Goal: Transaction & Acquisition: Purchase product/service

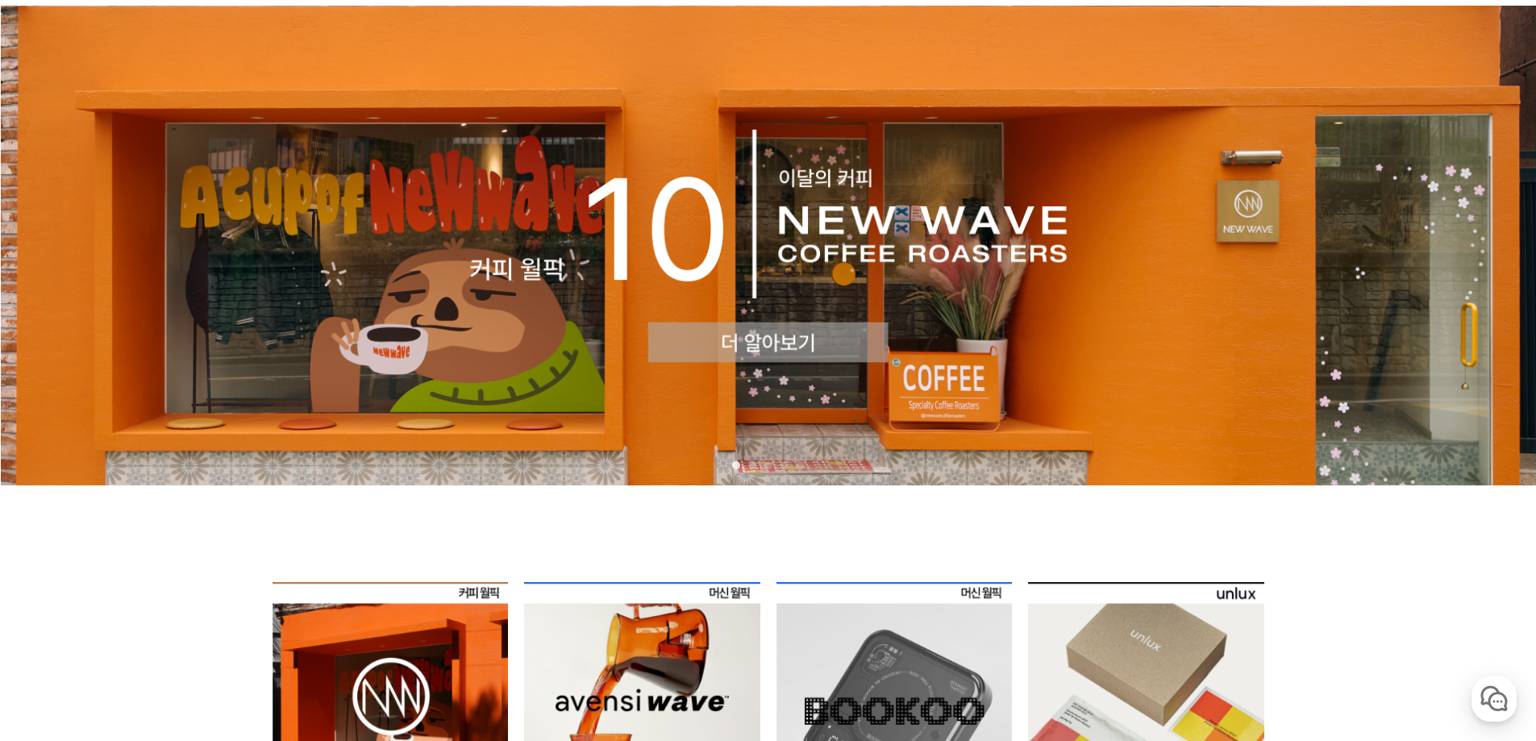
scroll to position [484, 0]
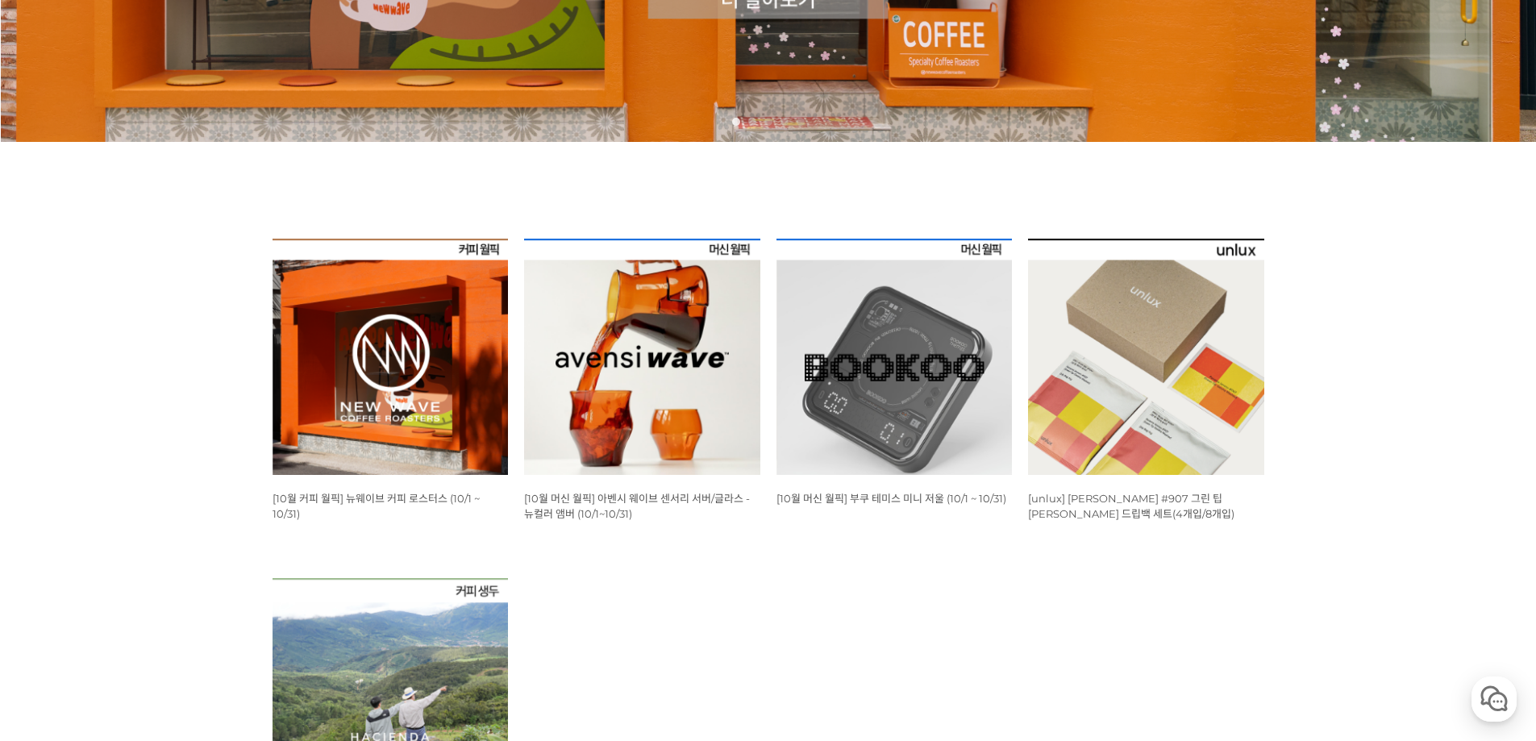
click at [399, 399] on img at bounding box center [391, 357] width 236 height 236
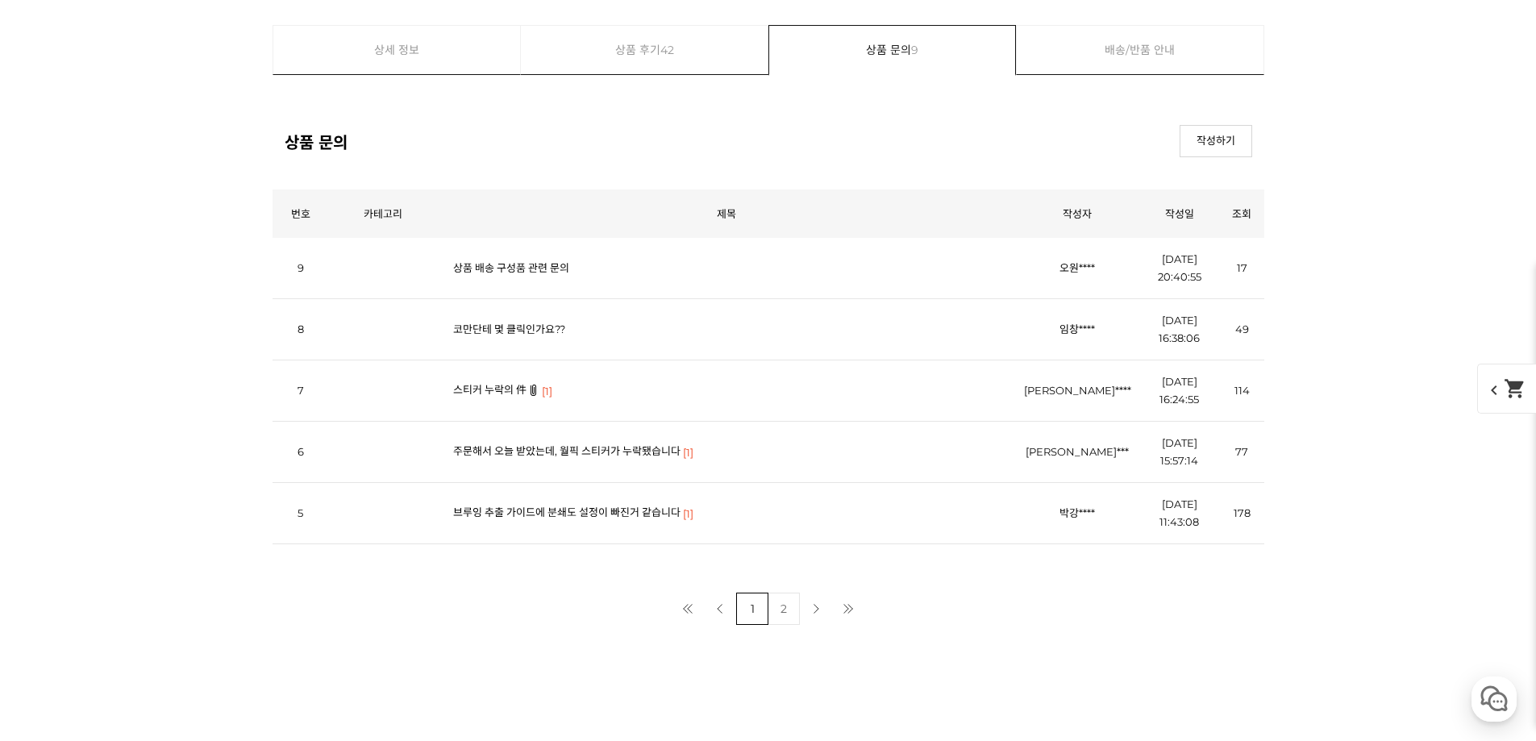
scroll to position [6451, 0]
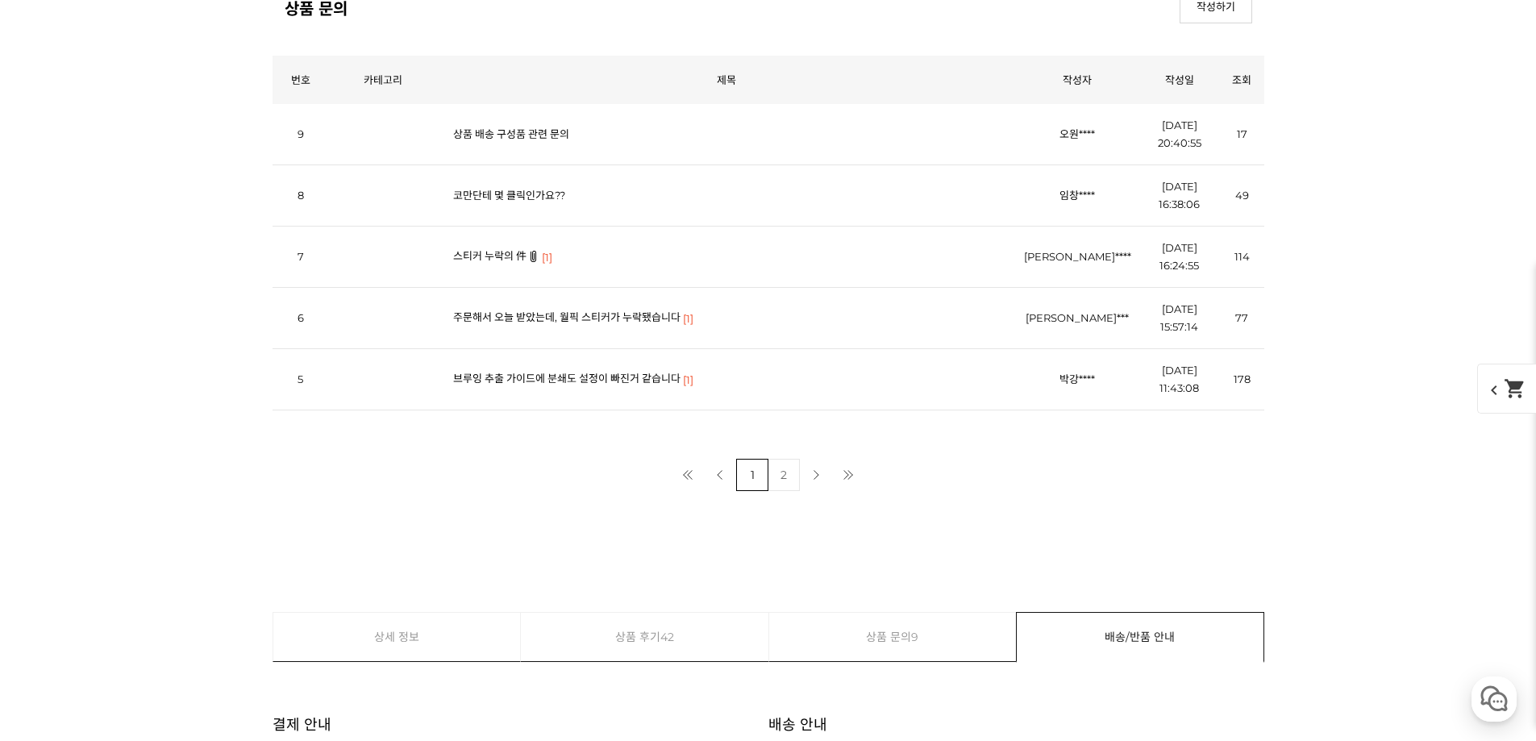
scroll to position [7338, 0]
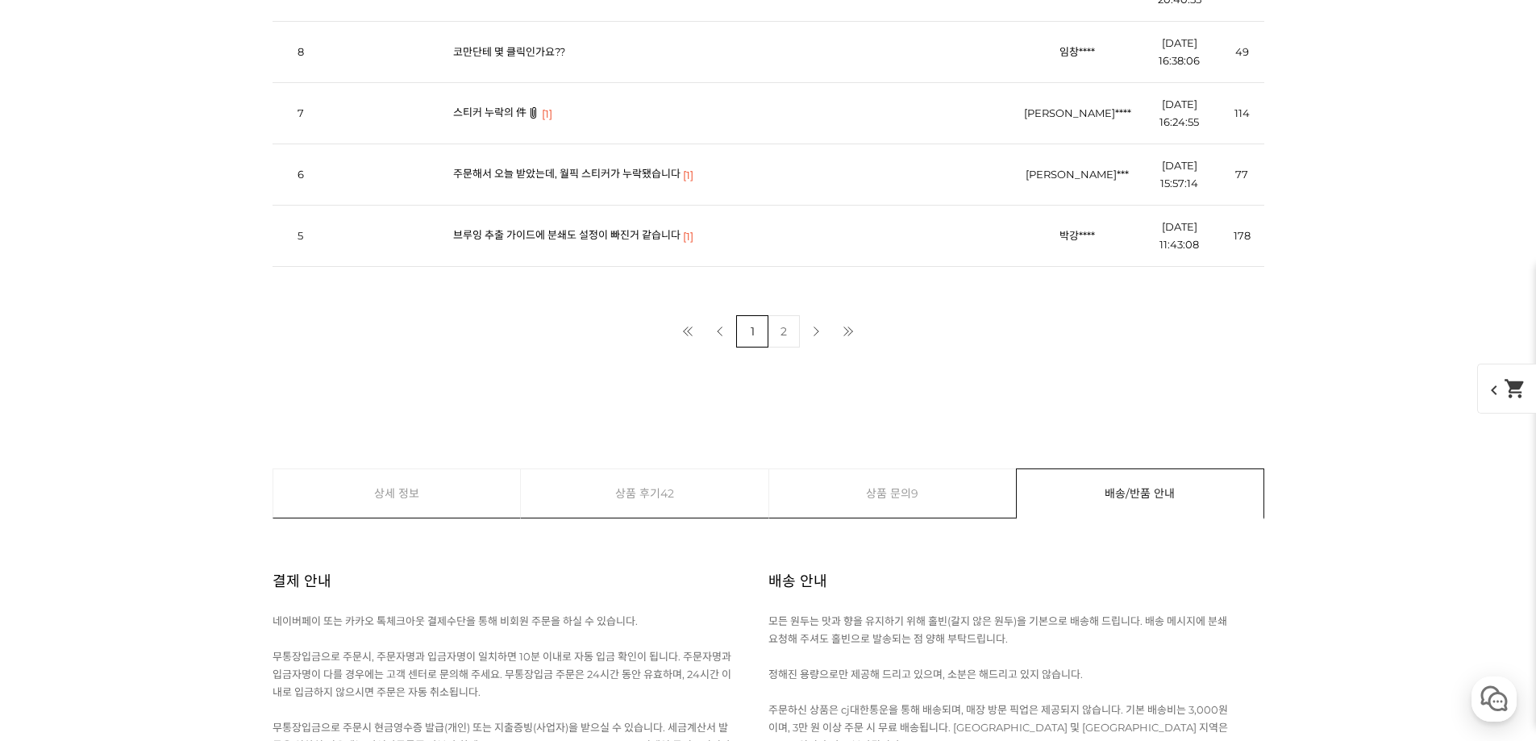
scroll to position [8144, 0]
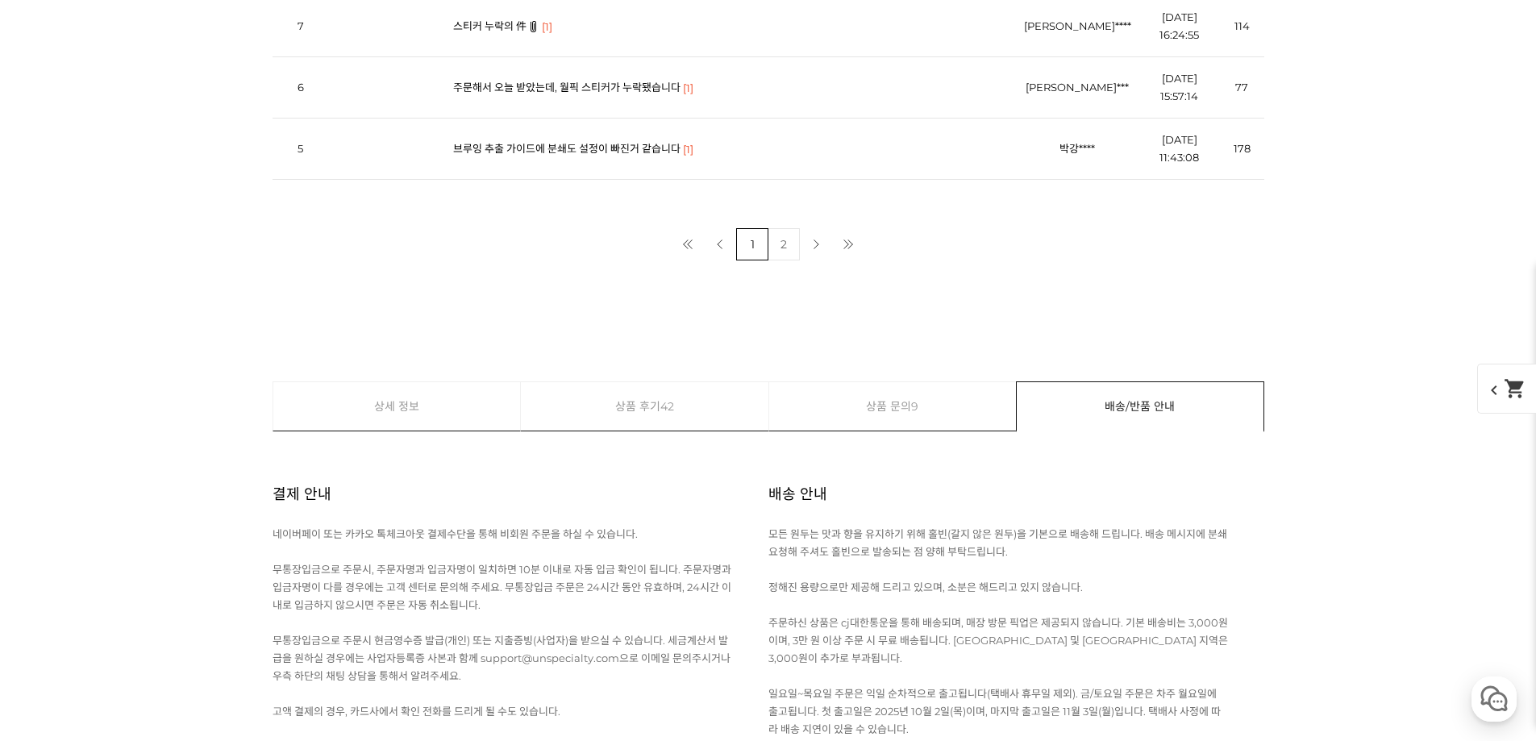
scroll to position [9031, 0]
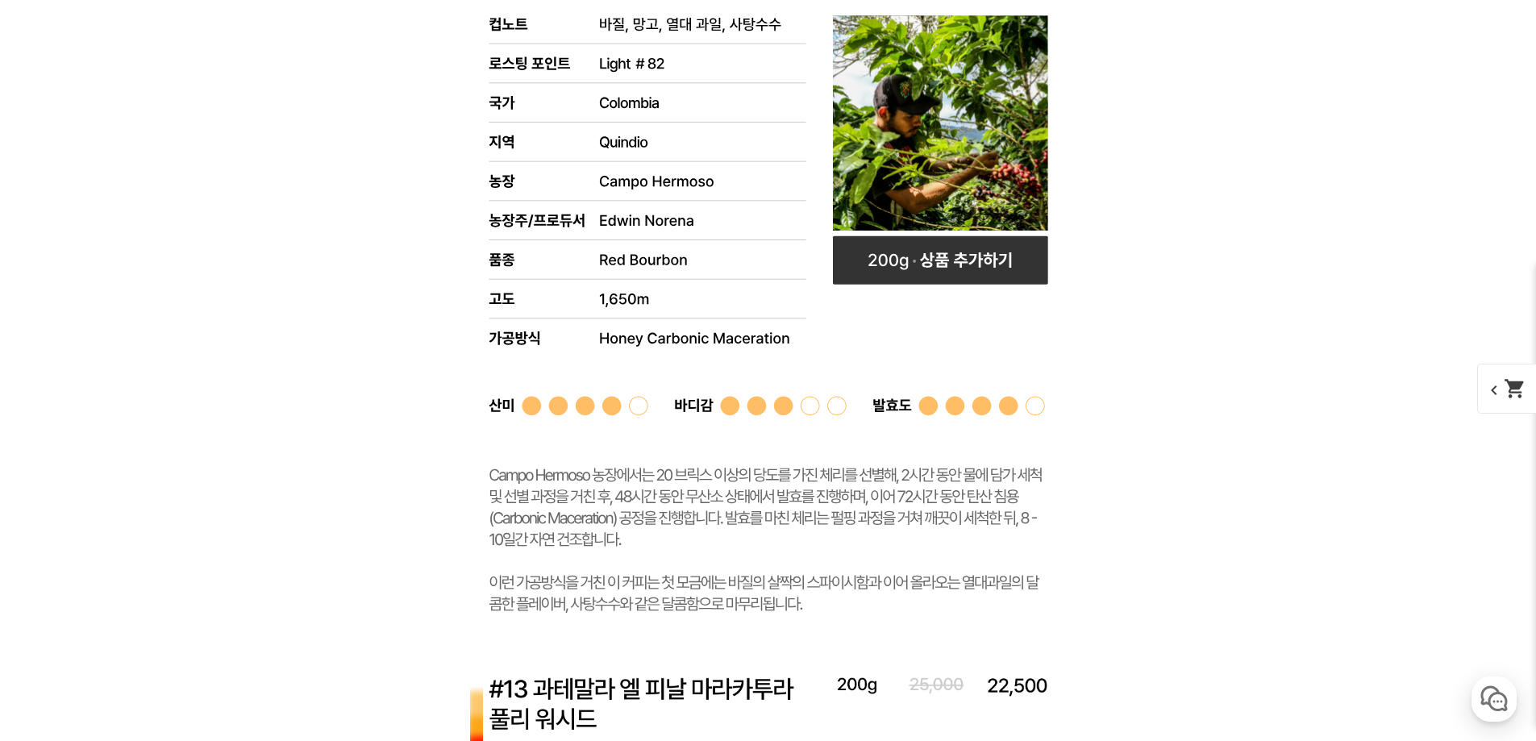
scroll to position [6773, 0]
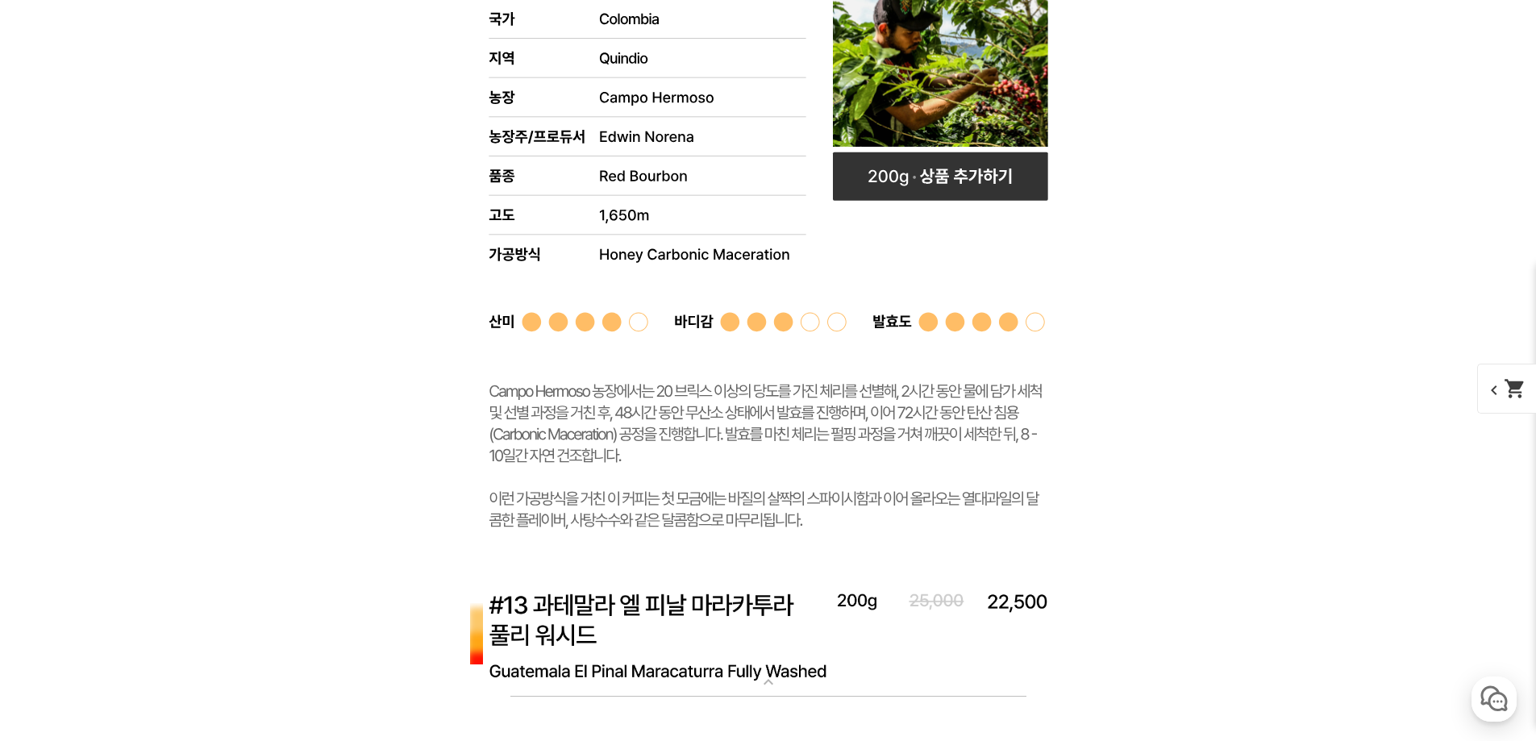
select select "[10.8 오픈] #10 인도네시아 이스트 자바 G1 슈퍼 내추럴"
select select "200g"
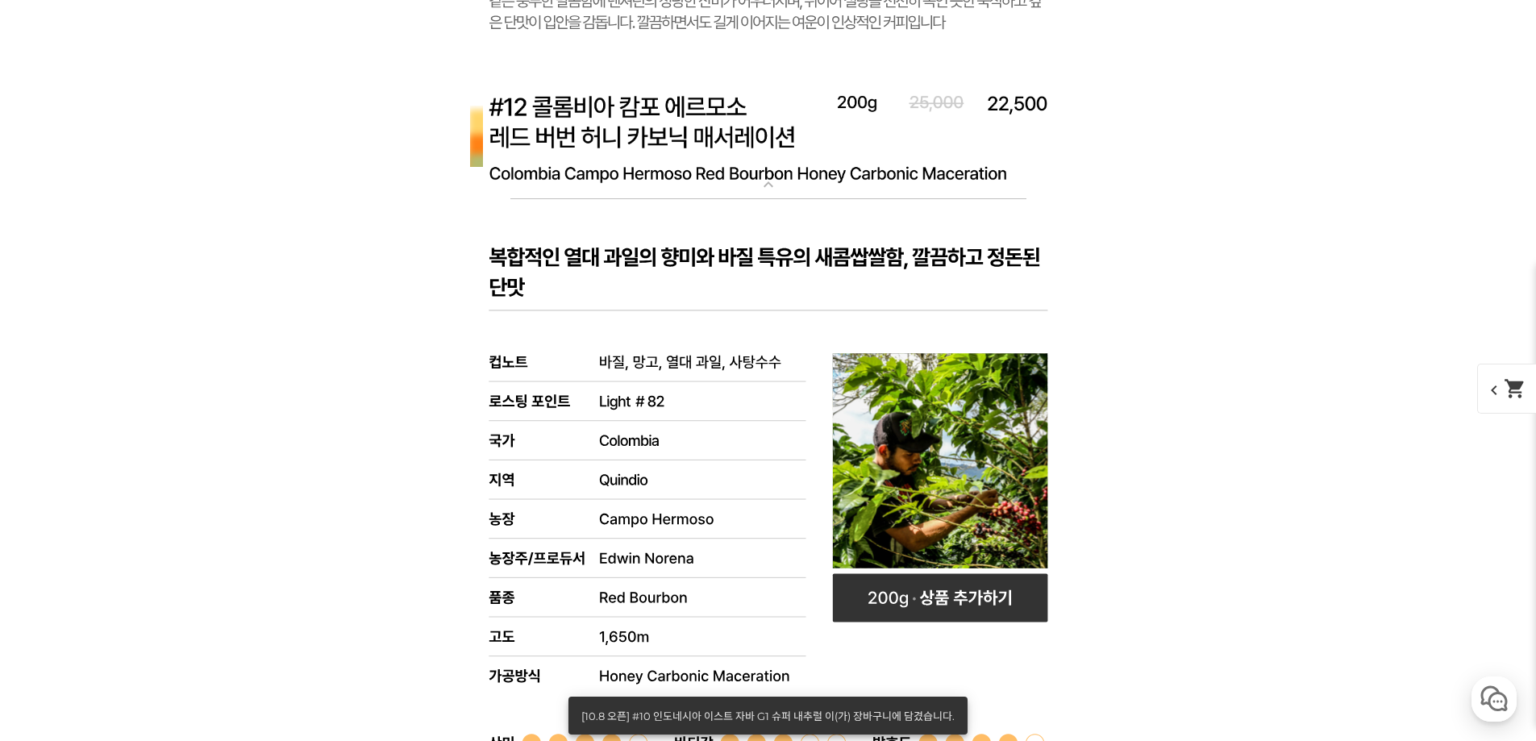
scroll to position [6451, 0]
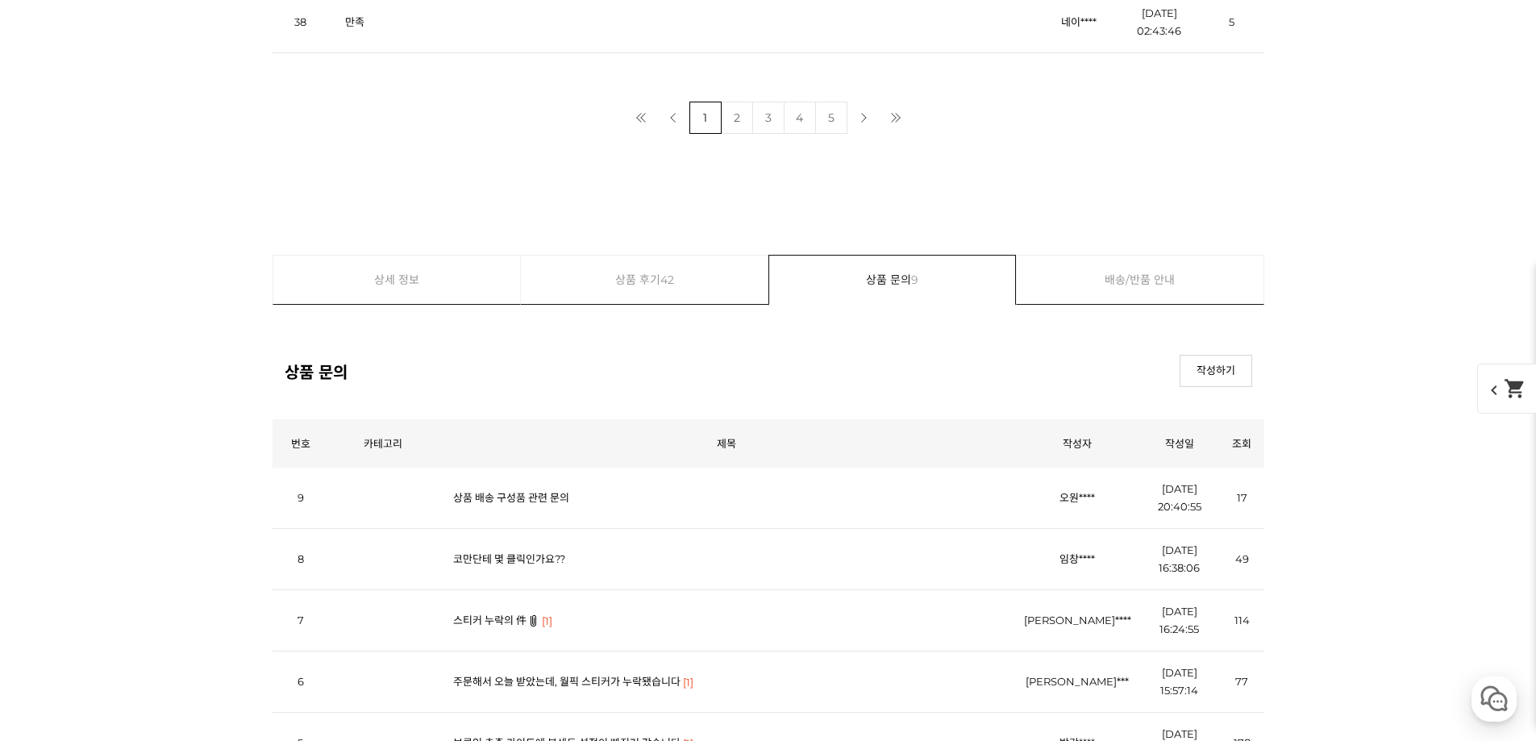
scroll to position [10321, 0]
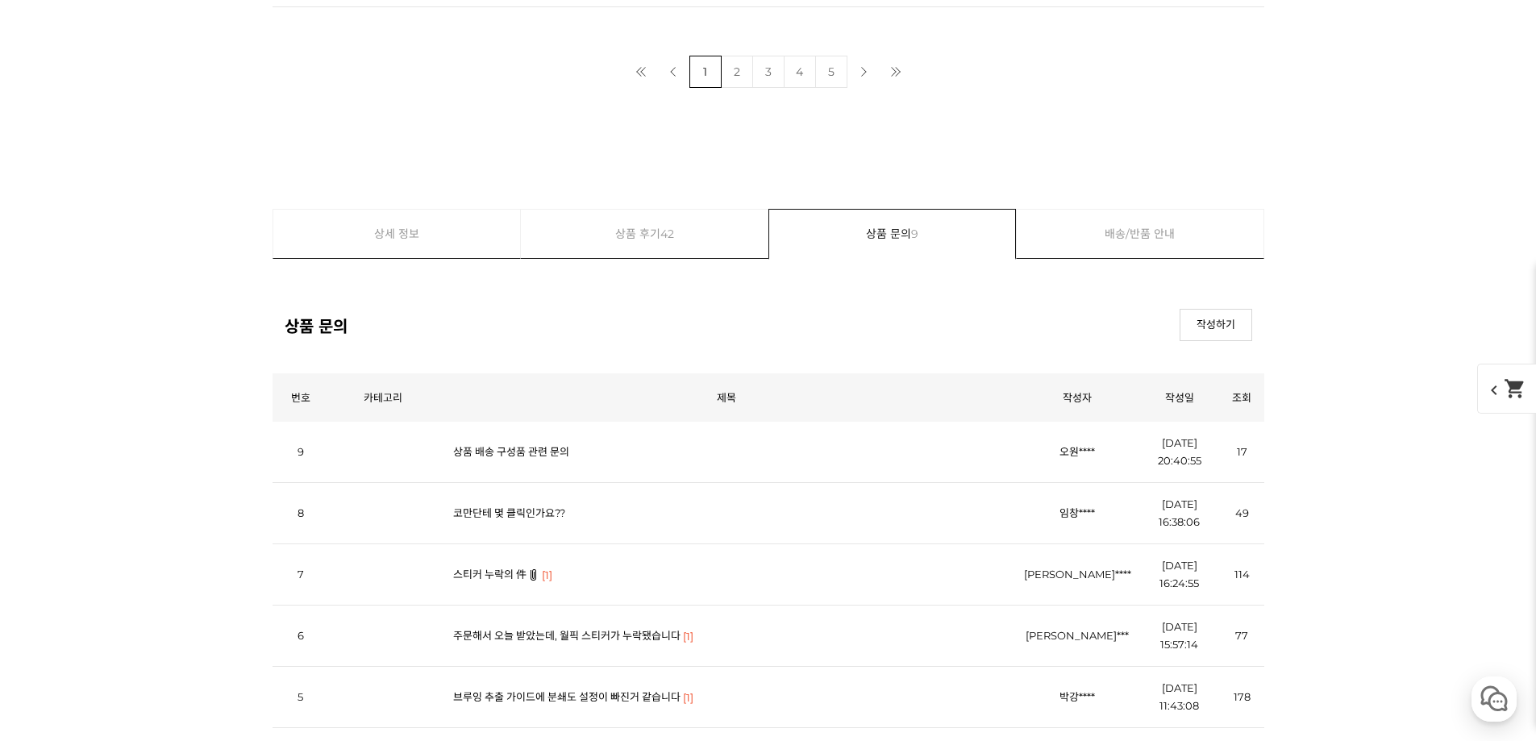
select select "[10.8 오픈] #13 과테말라 엘 피날 마라카투라 풀리 워시드"
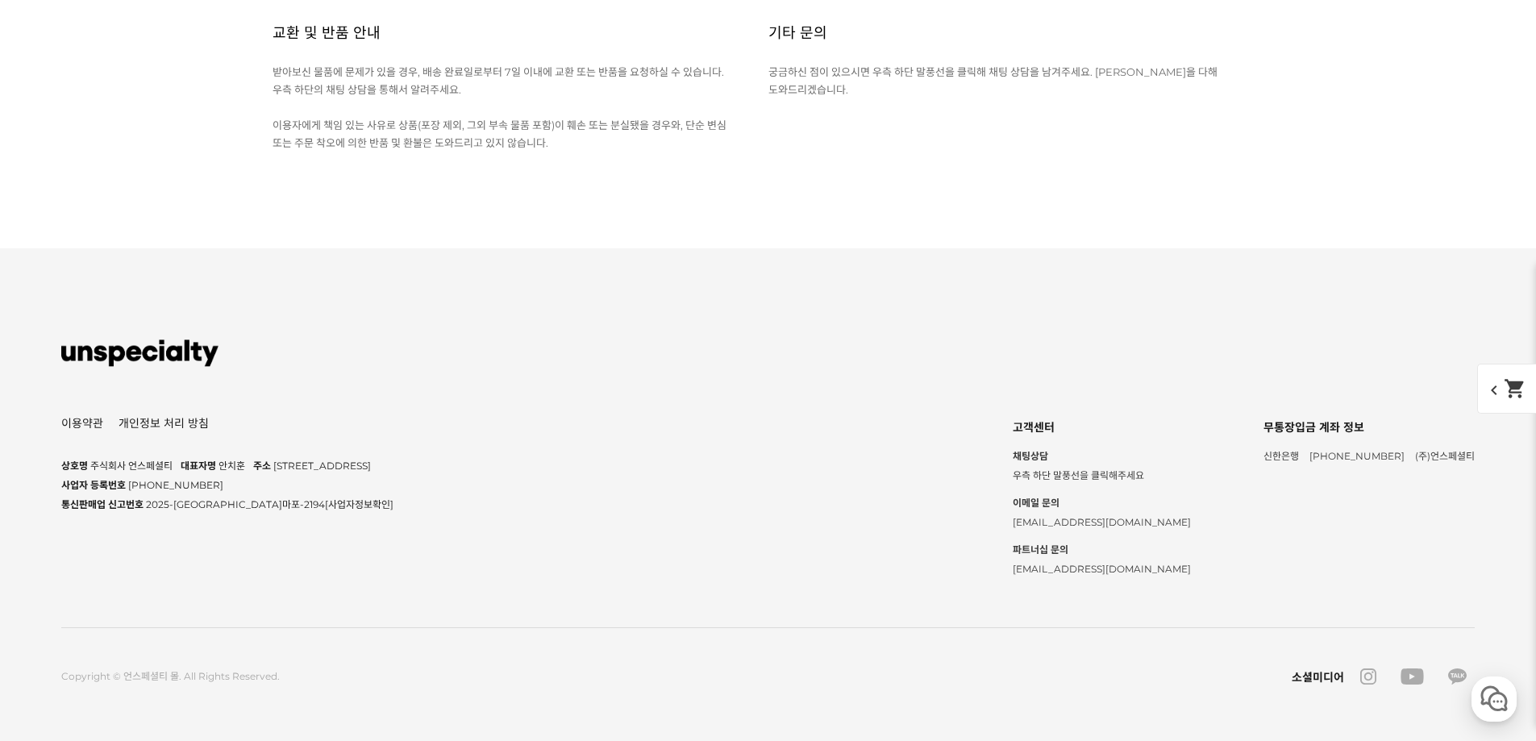
scroll to position [11773, 0]
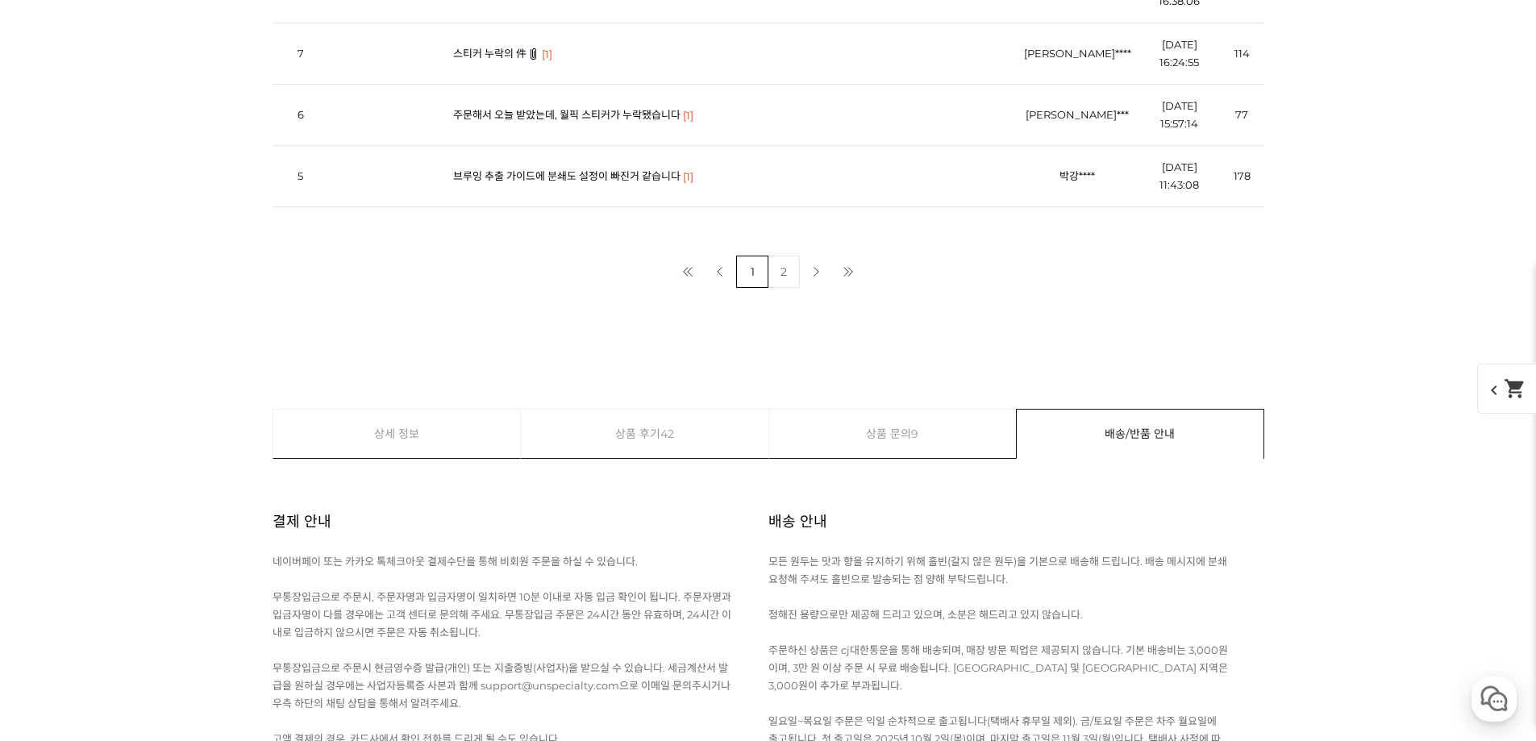
scroll to position [11692, 0]
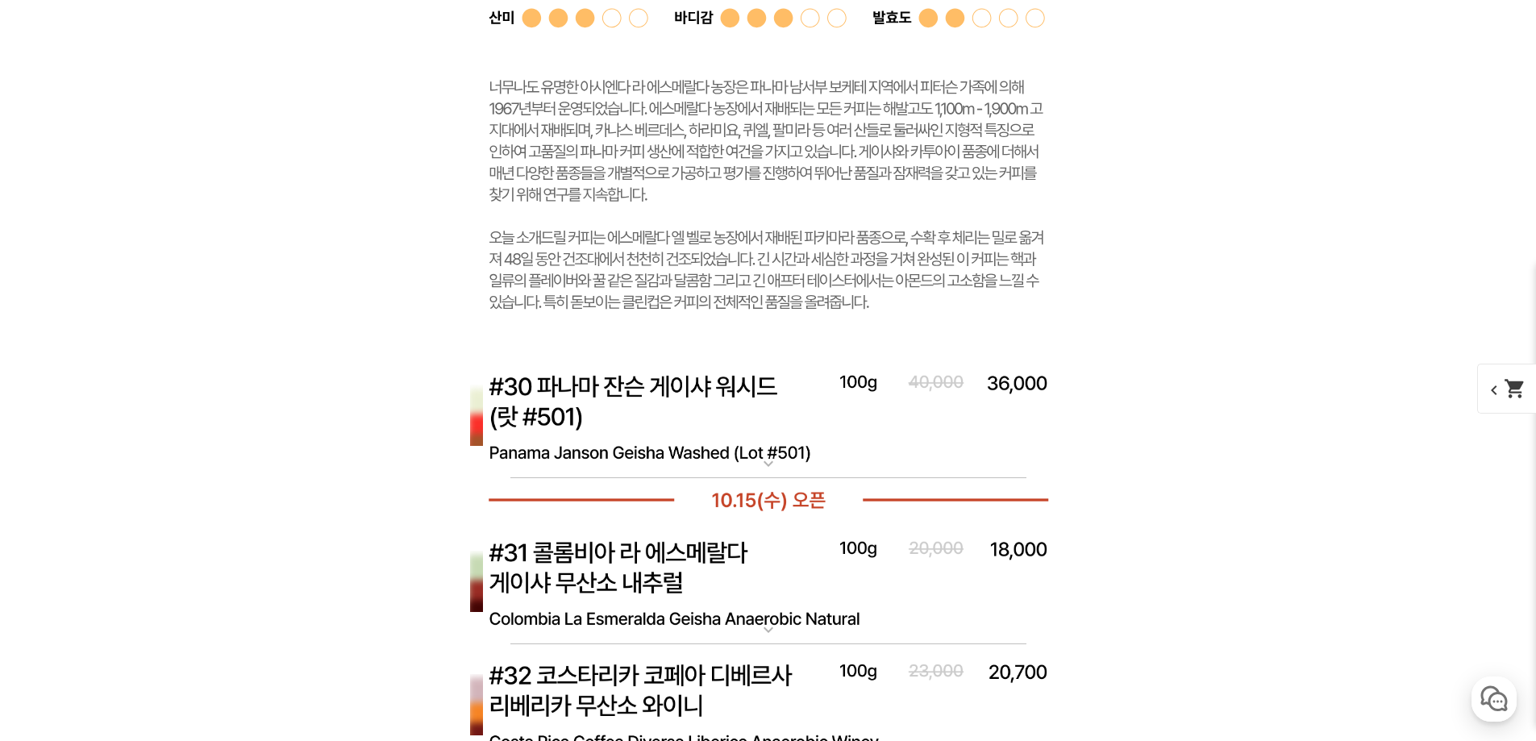
scroll to position [11531, 0]
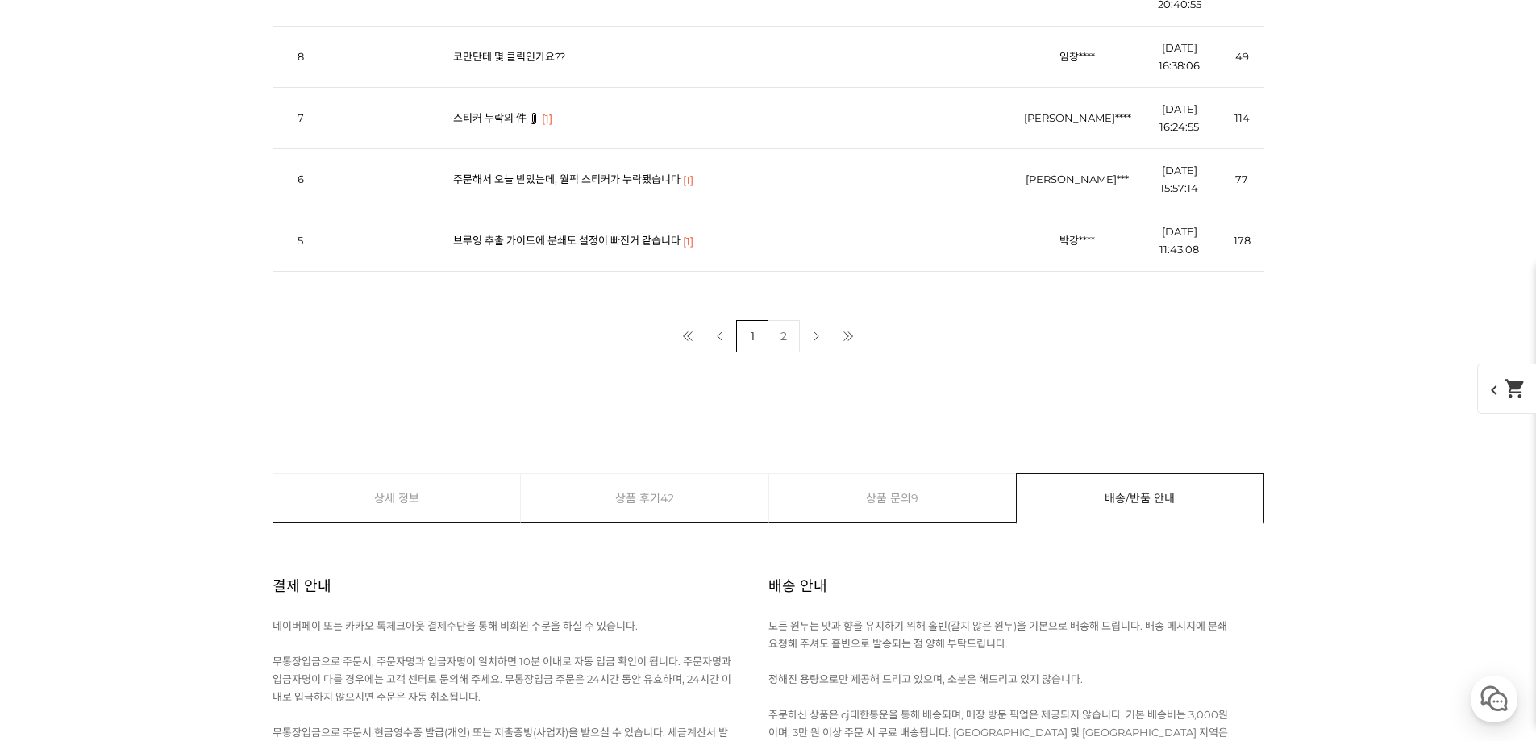
scroll to position [15402, 0]
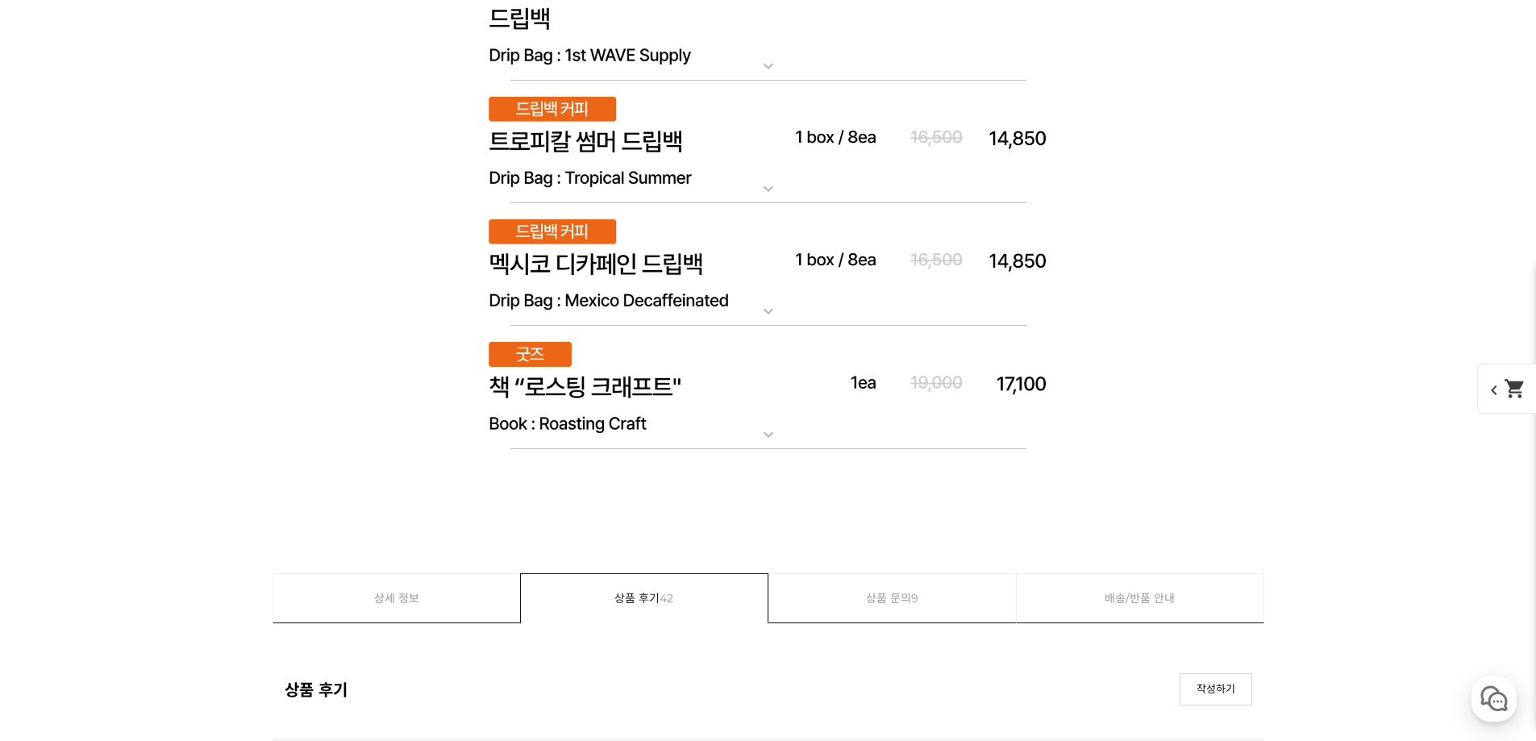
scroll to position [14595, 0]
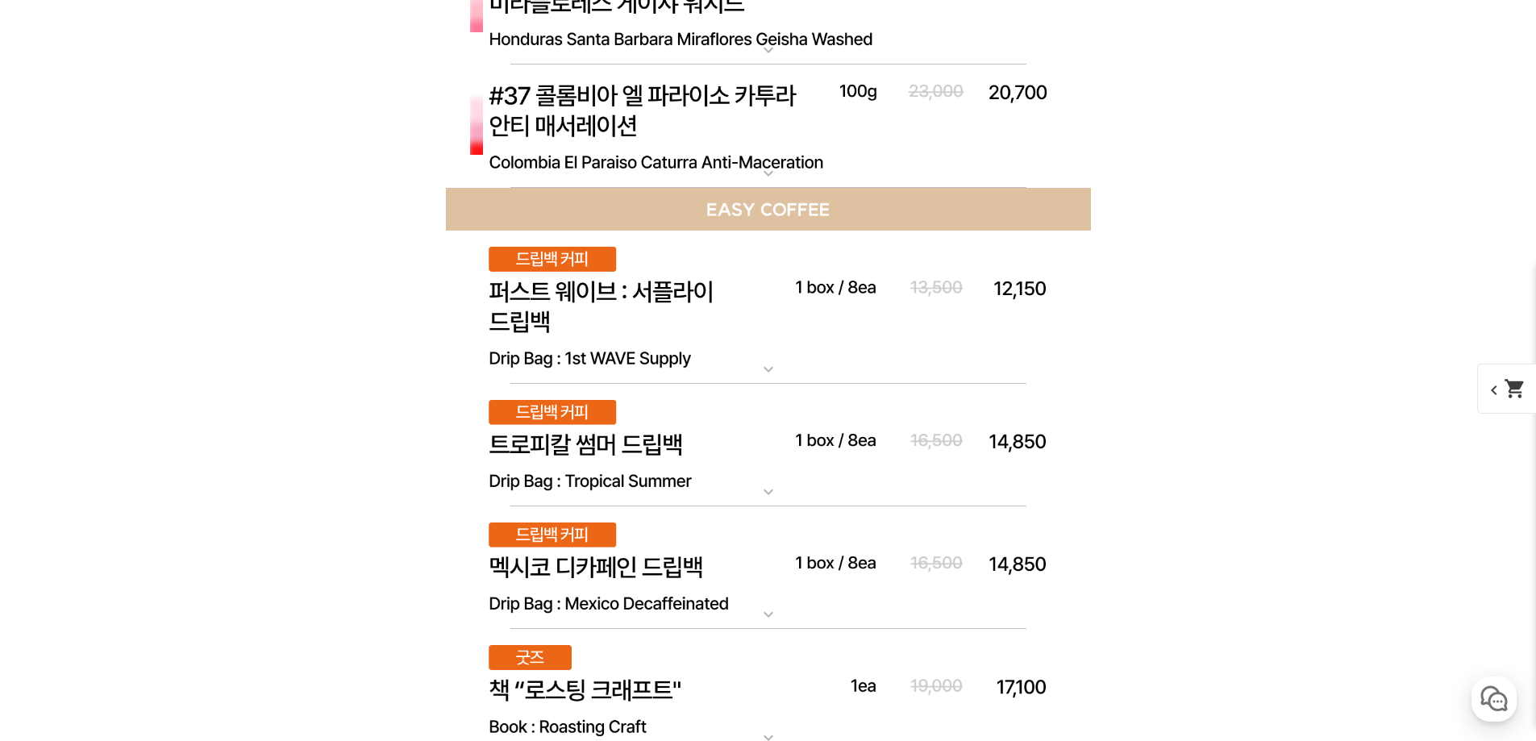
click at [1506, 402] on span "chevron_left shopping_cart" at bounding box center [1518, 389] width 83 height 50
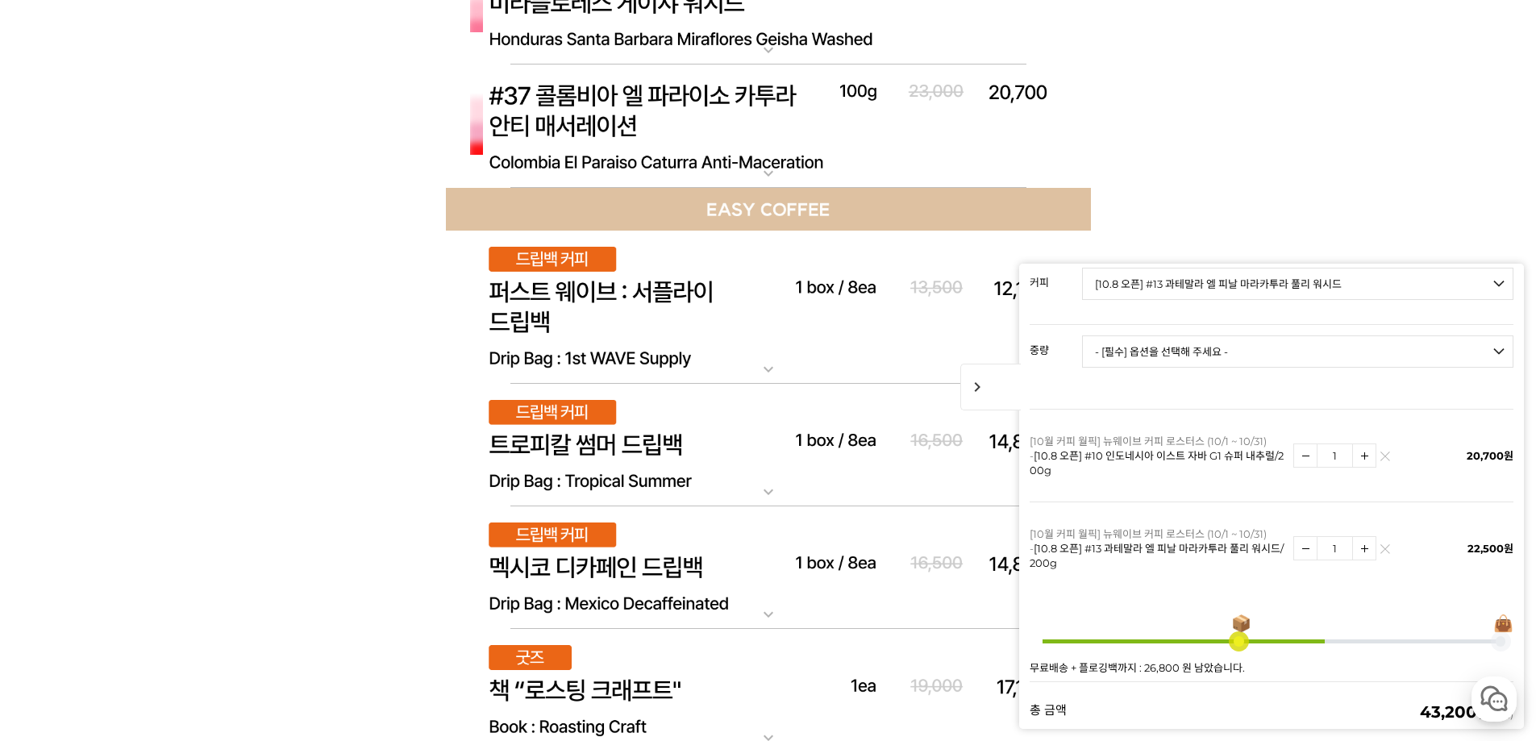
scroll to position [161, 0]
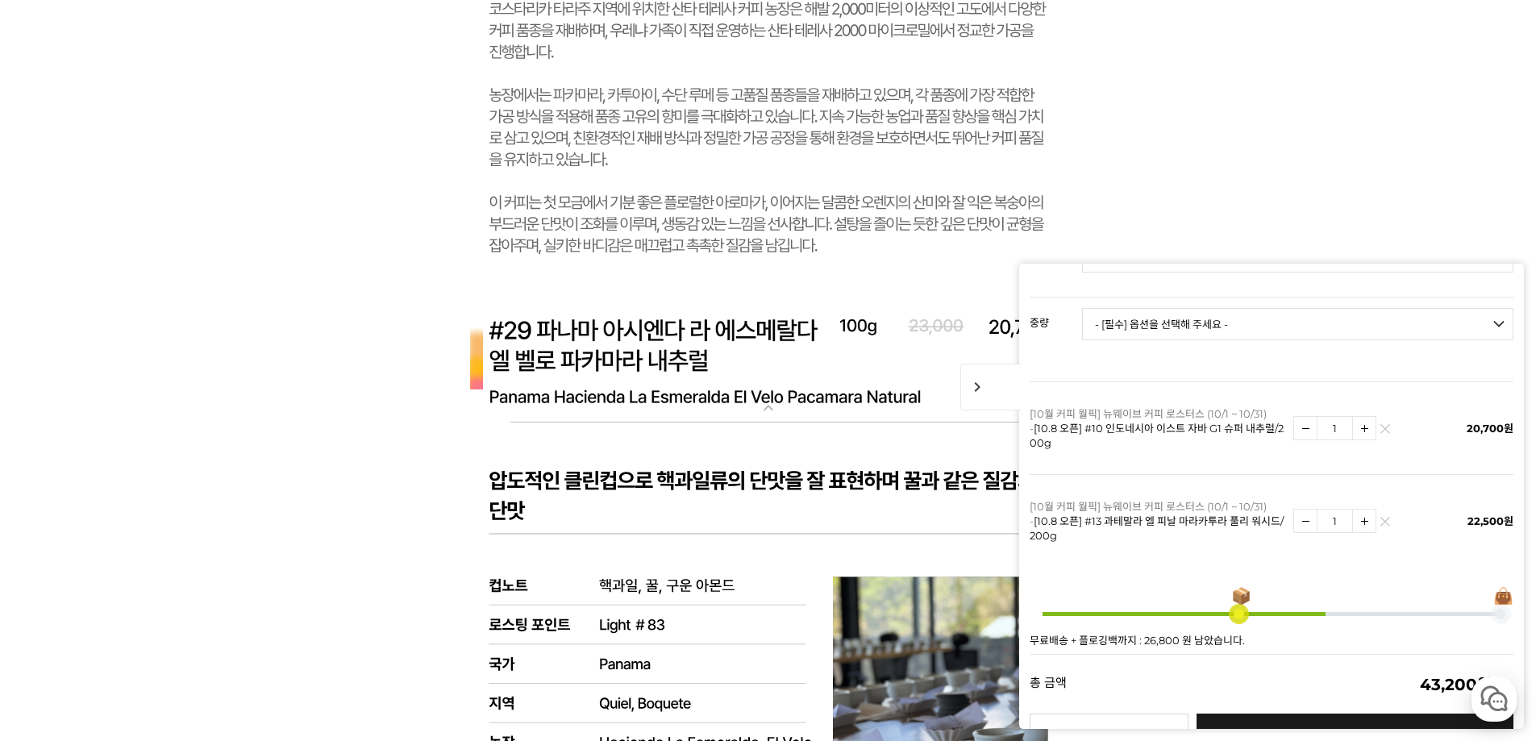
scroll to position [323, 0]
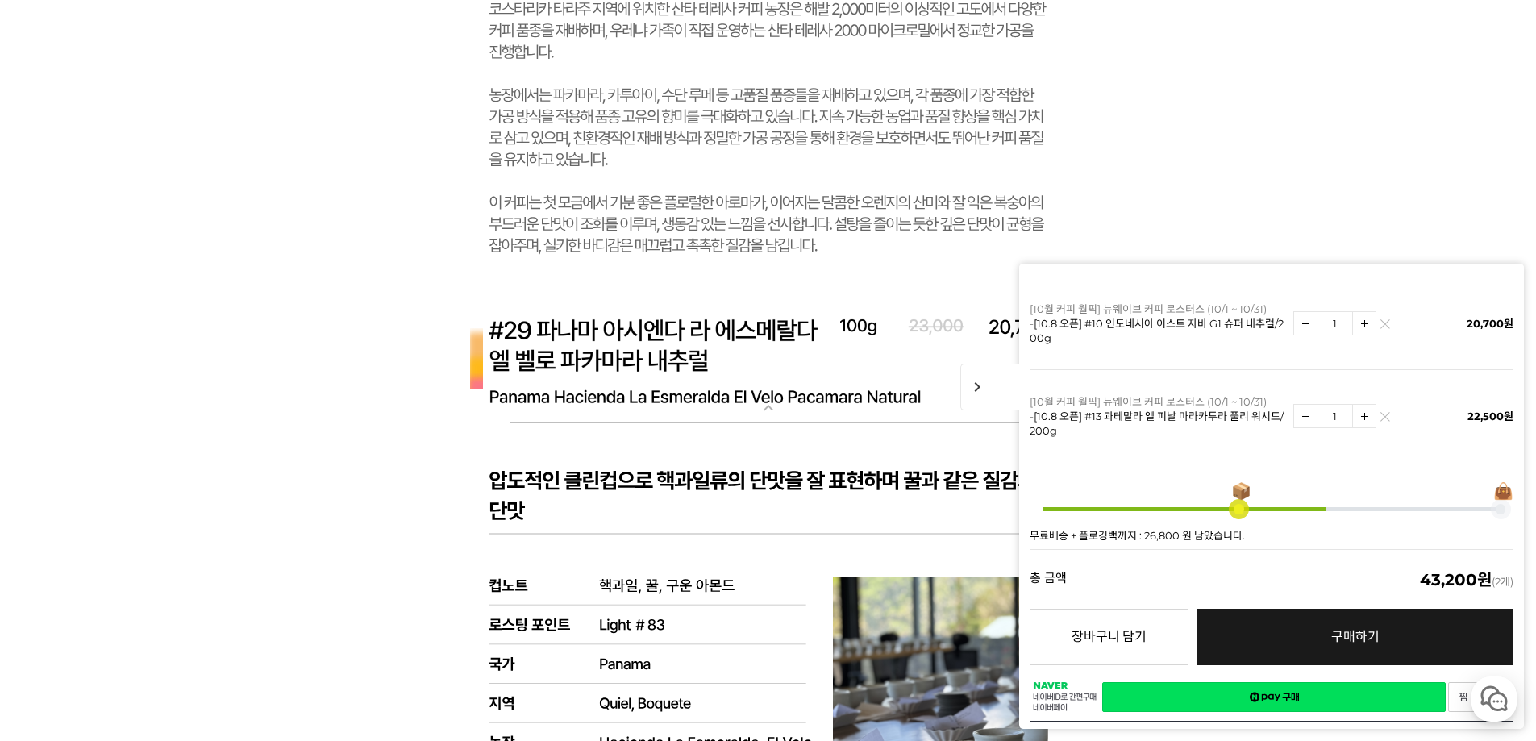
click at [1335, 629] on span "구매하기" at bounding box center [1355, 636] width 48 height 15
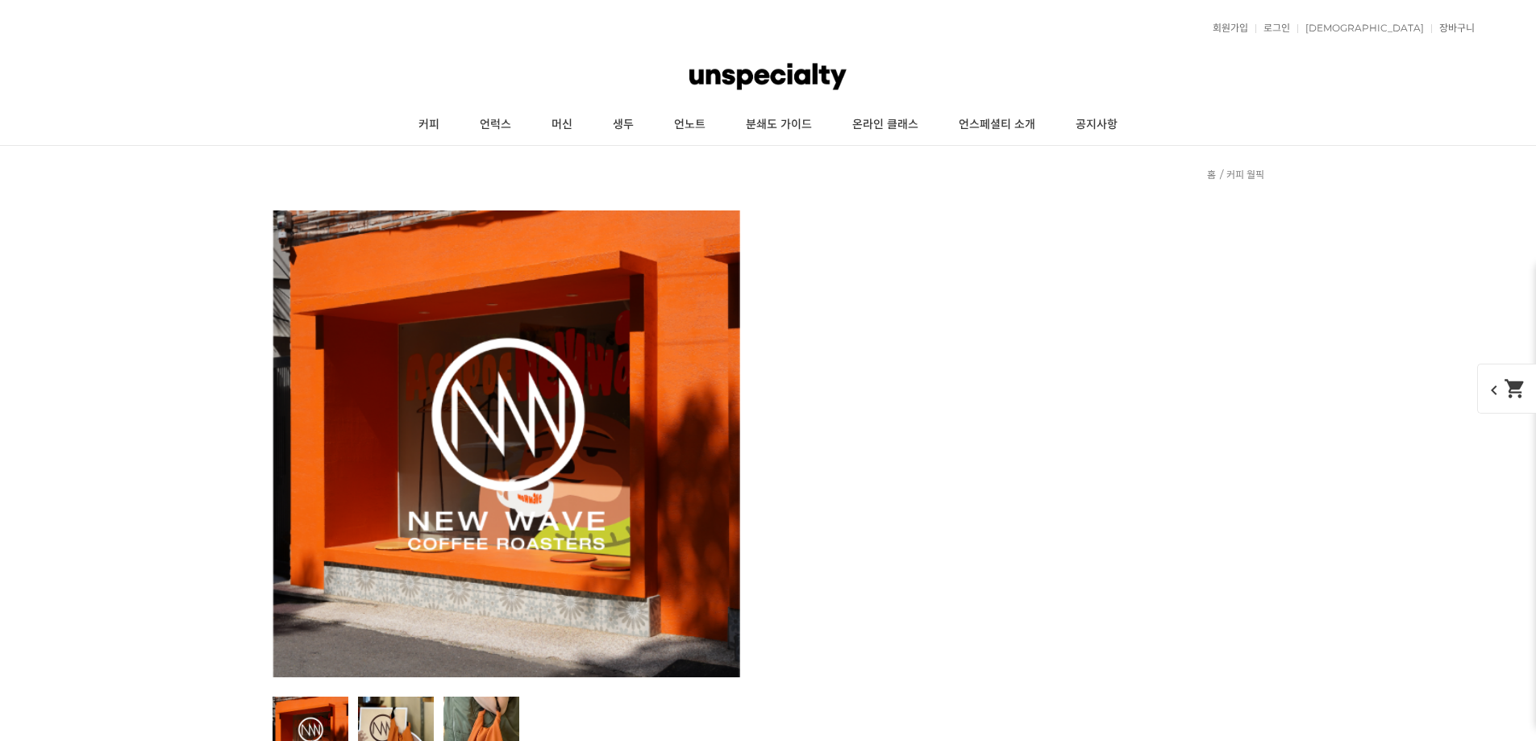
select select "[10.8 오픈] #13 과테말라 엘 피날 마라카투라 풀리 워시드"
select select
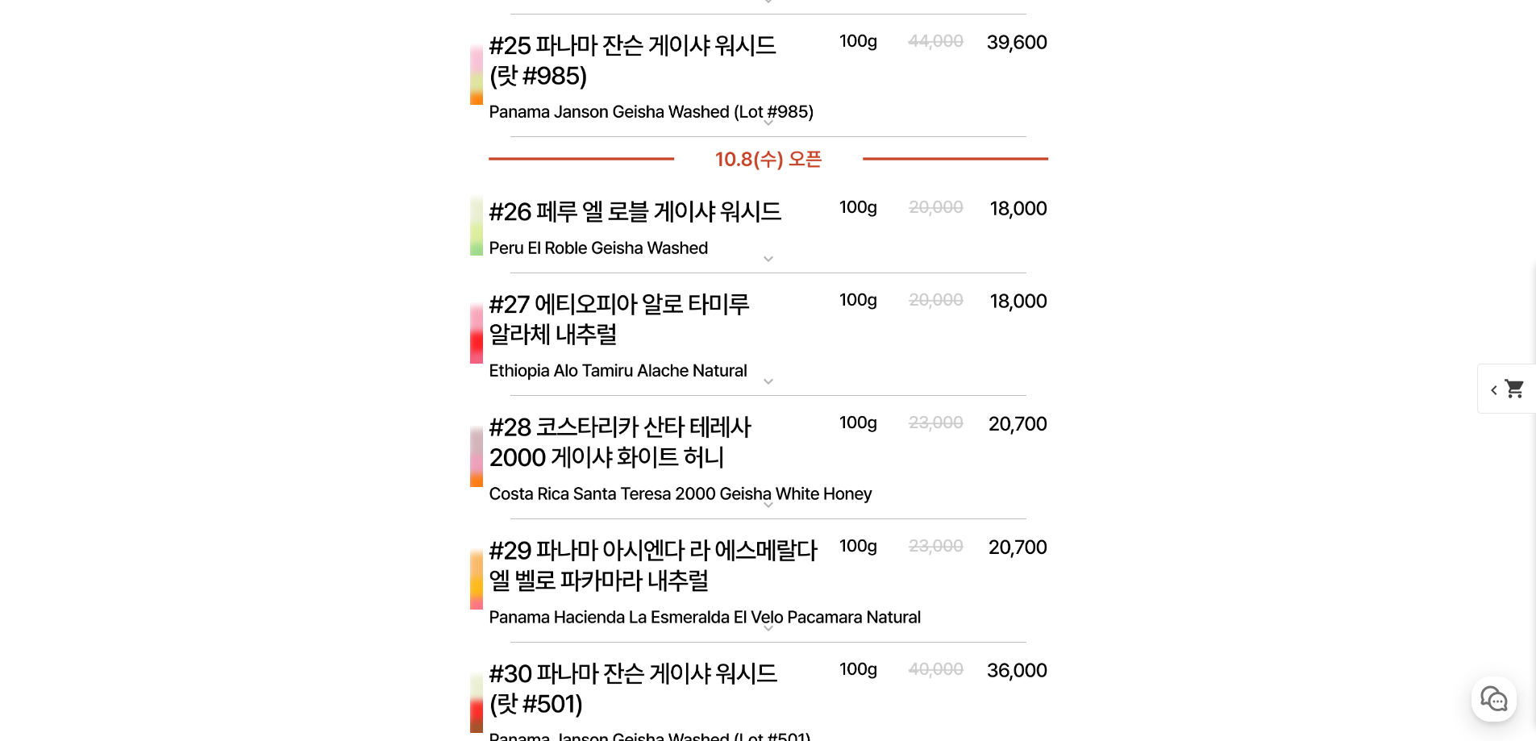
click at [1498, 398] on span "chevron_left shopping_cart" at bounding box center [1518, 389] width 83 height 50
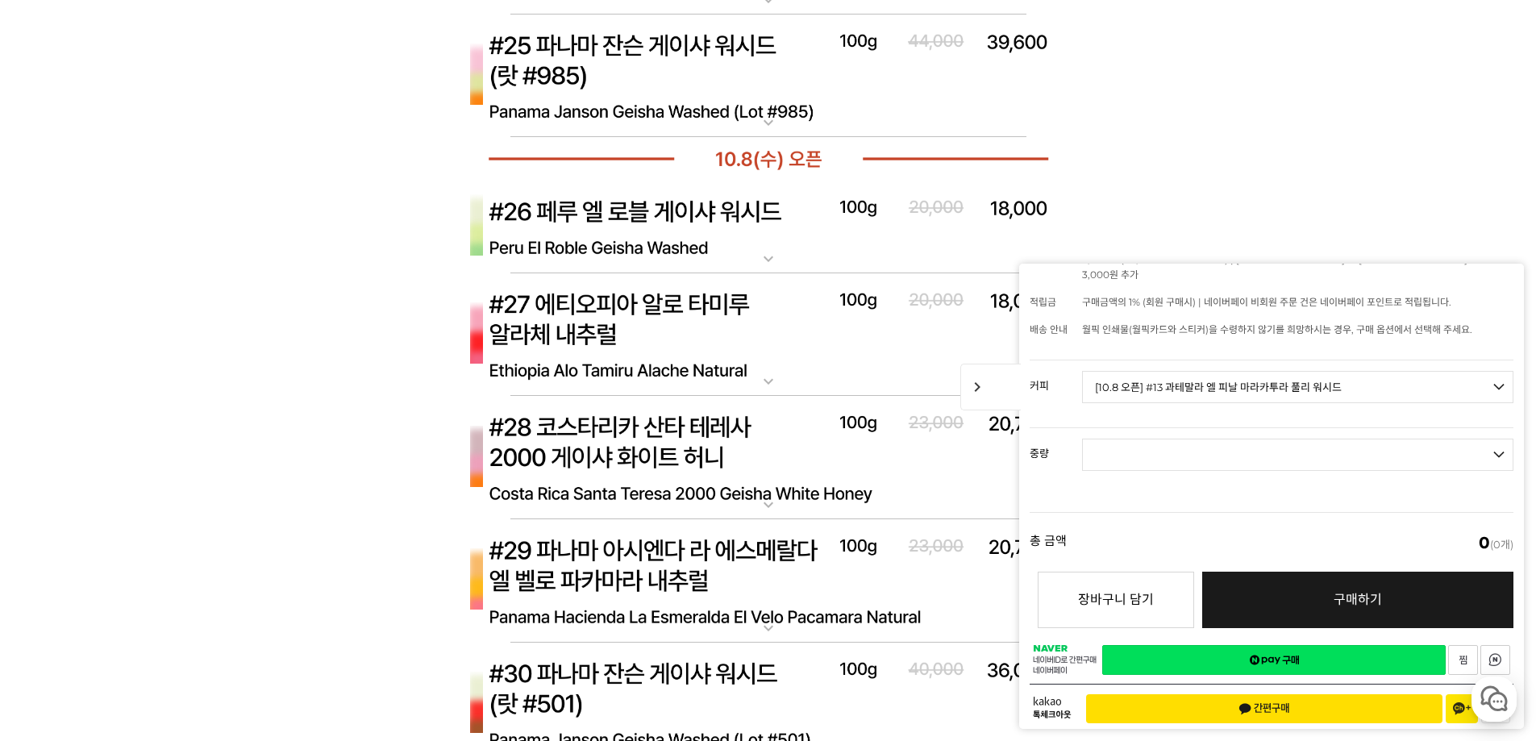
scroll to position [88, 0]
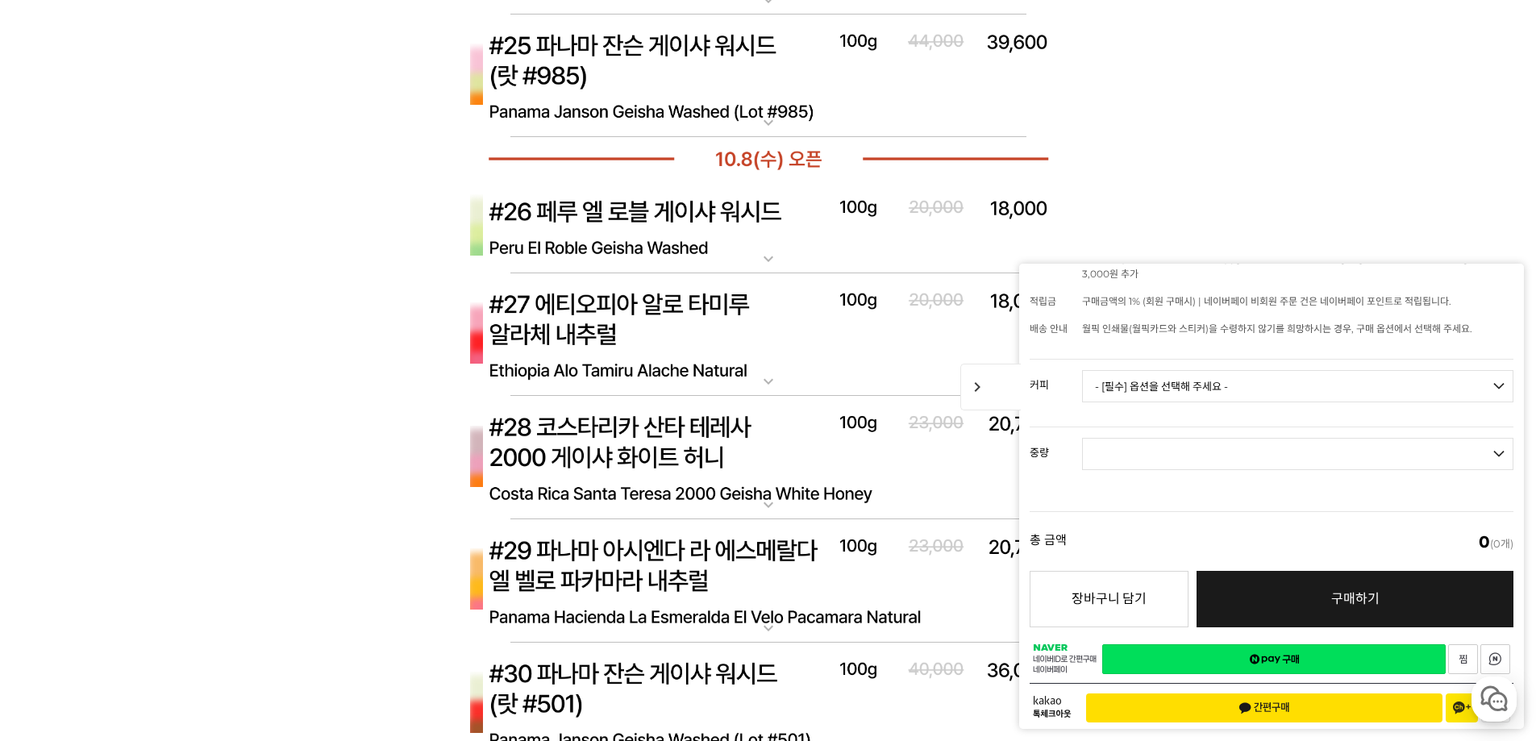
click at [1312, 380] on select "- [필수] 옵션을 선택해 주세요 - ------------------- 언스페셜티 분쇄도 가이드 종이 받기 (주문 1건당 최대 1개 제공) …" at bounding box center [1297, 386] width 431 height 32
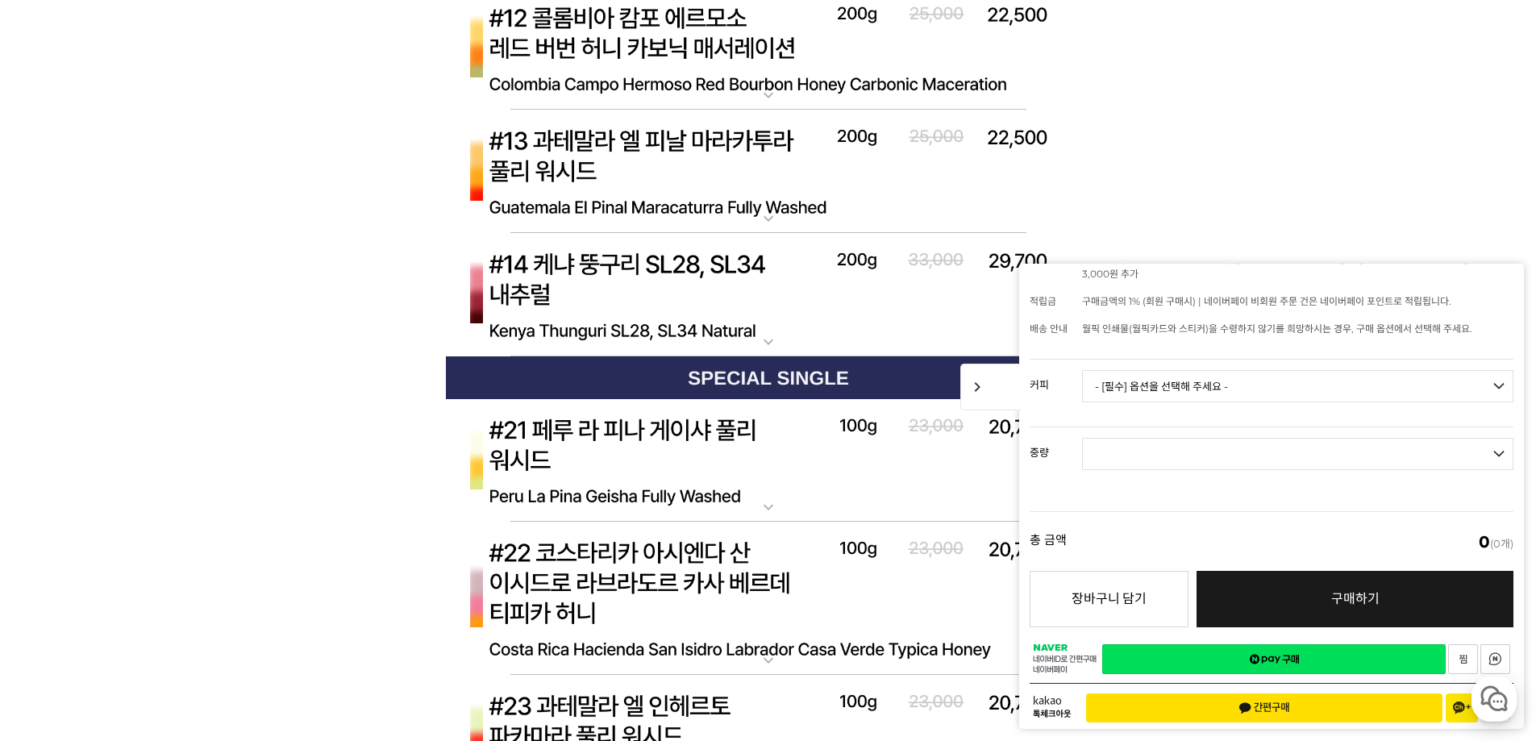
scroll to position [3585, 0]
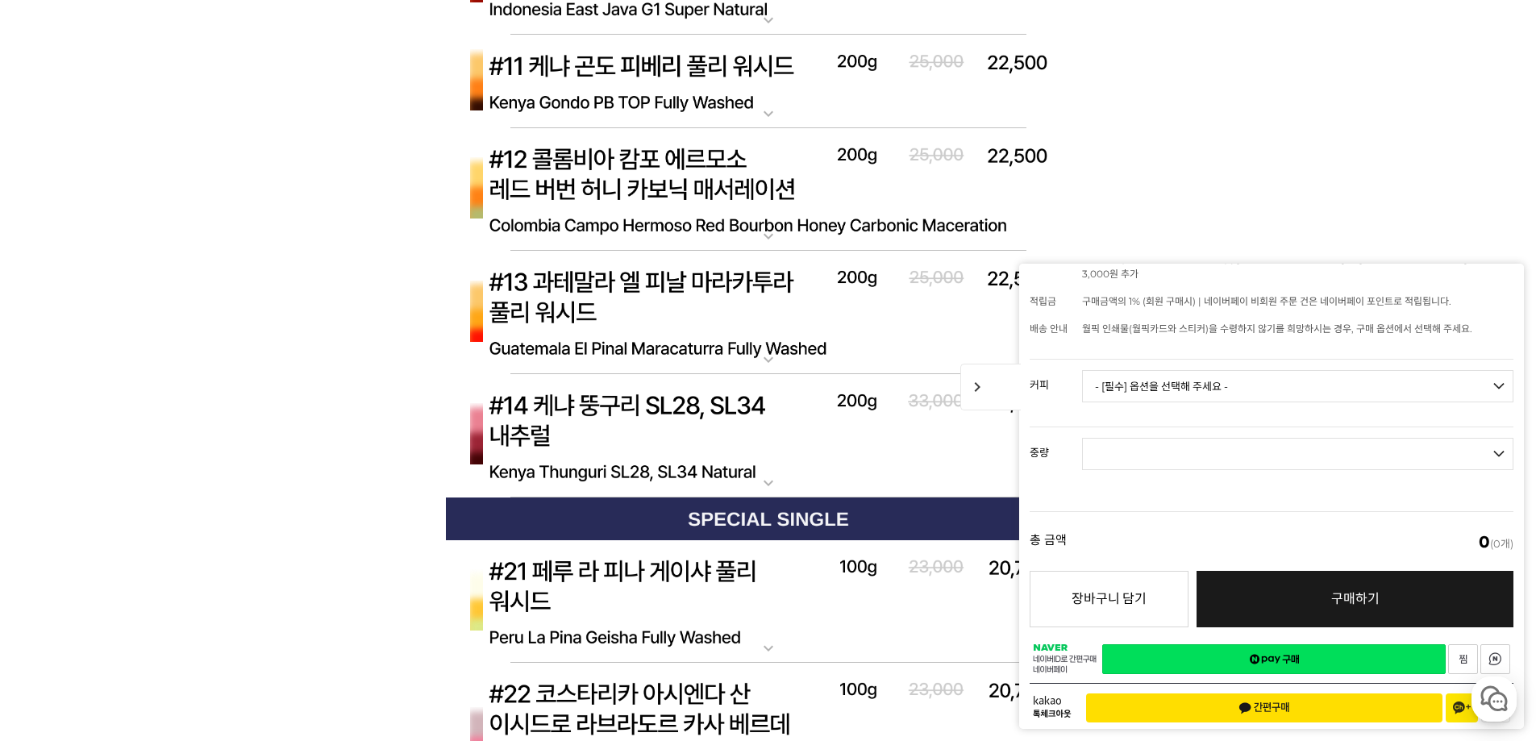
click at [691, 323] on img at bounding box center [768, 313] width 645 height 124
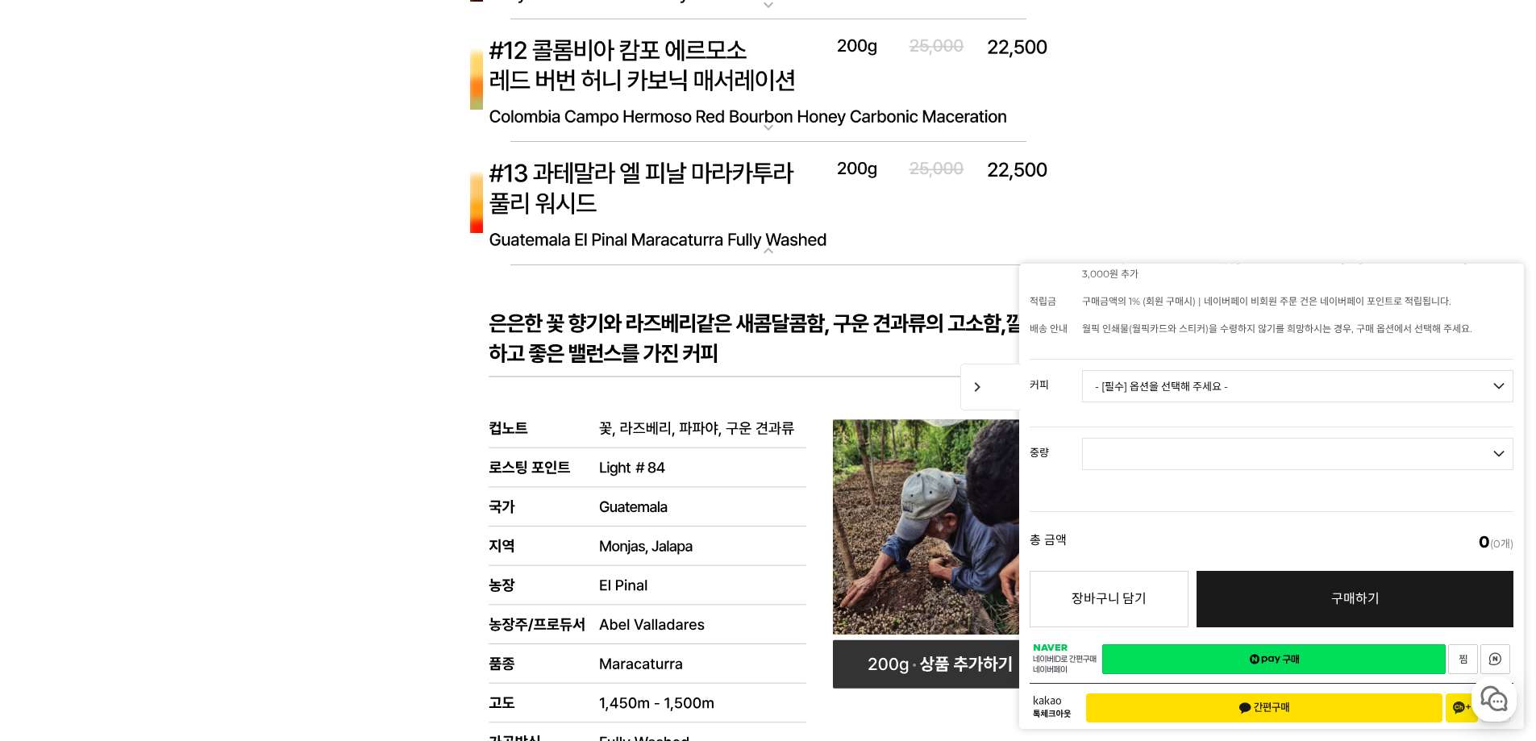
scroll to position [3908, 0]
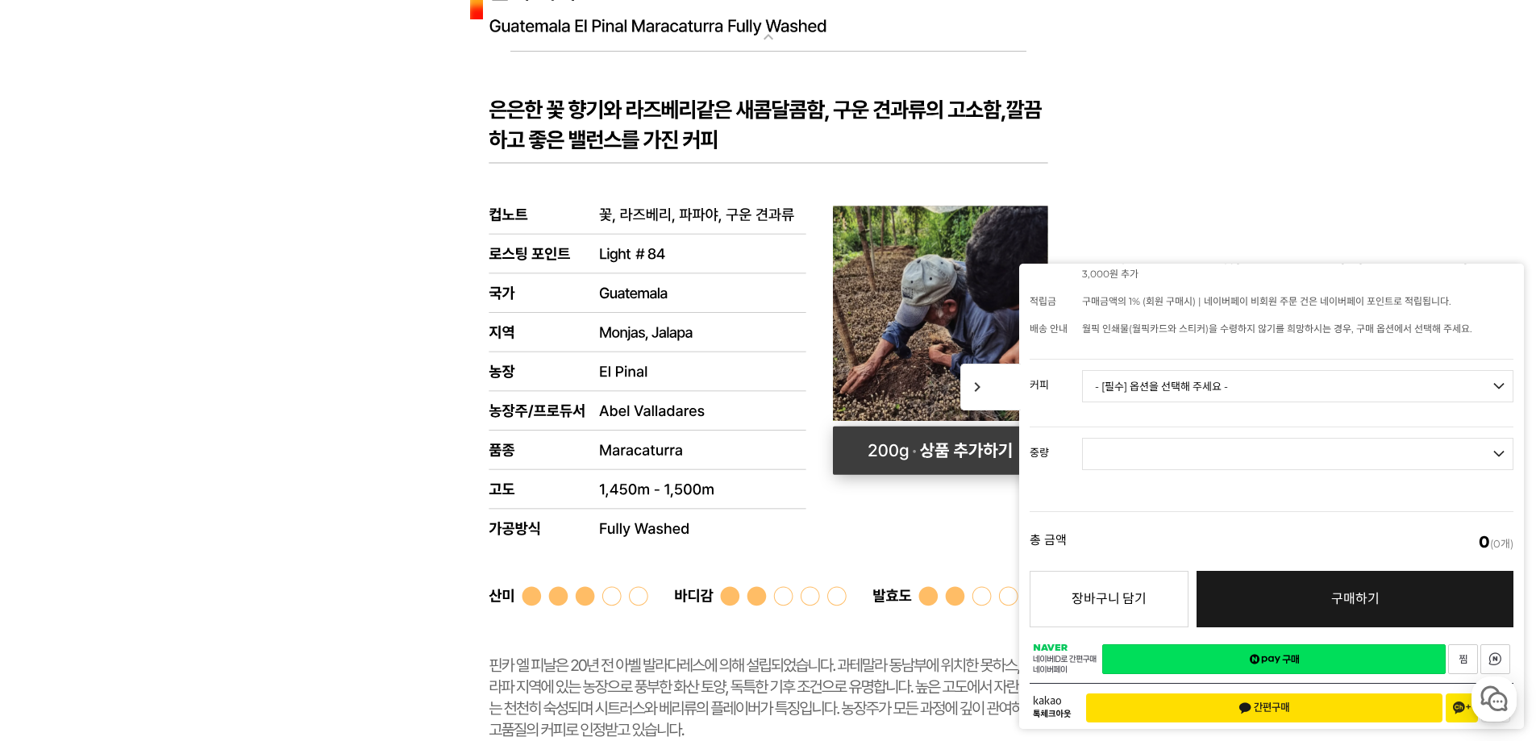
click at [918, 456] on rect at bounding box center [940, 451] width 215 height 48
select select "[10.8 오픈] #13 과테말라 엘 피날 마라카투라 풀리 워시드"
select select "200g"
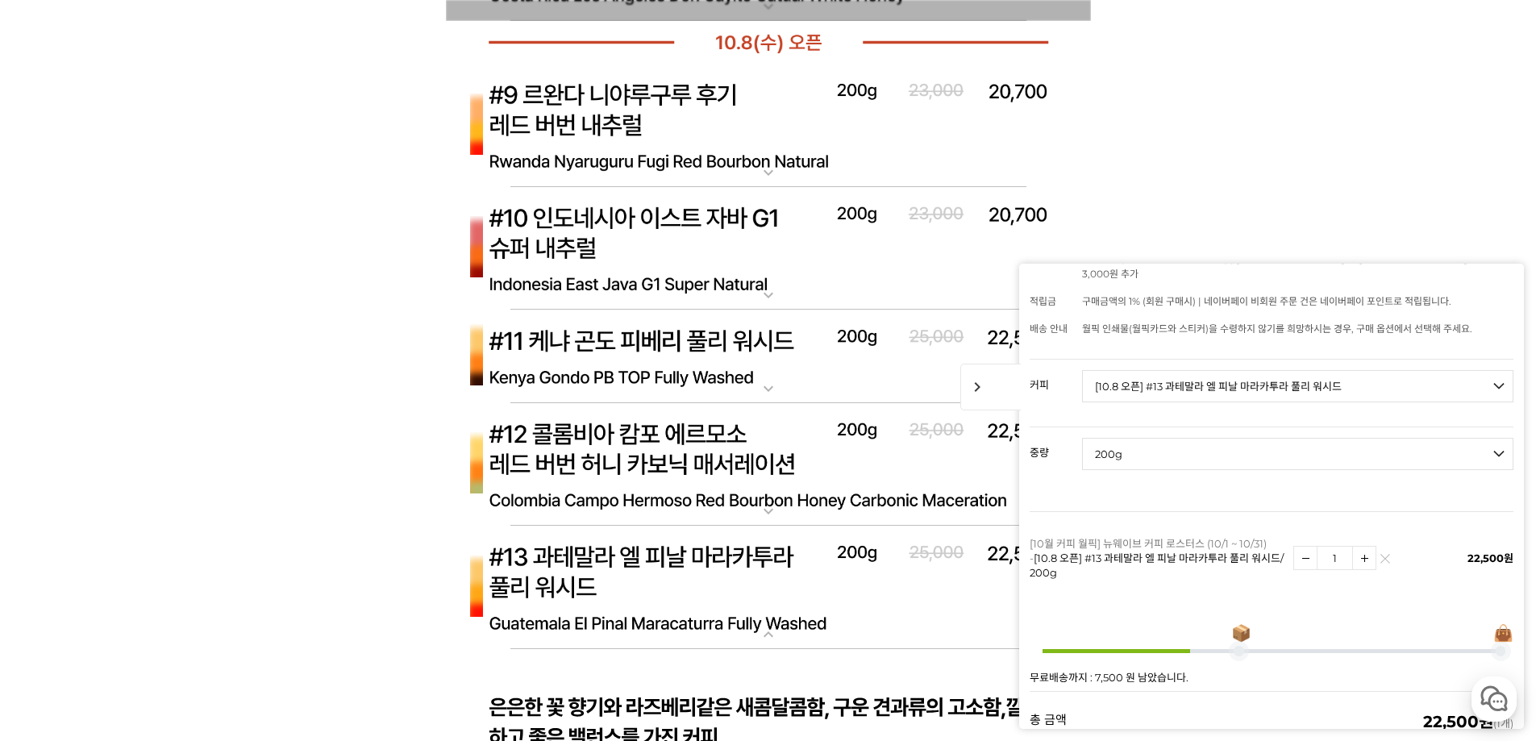
scroll to position [3182, 0]
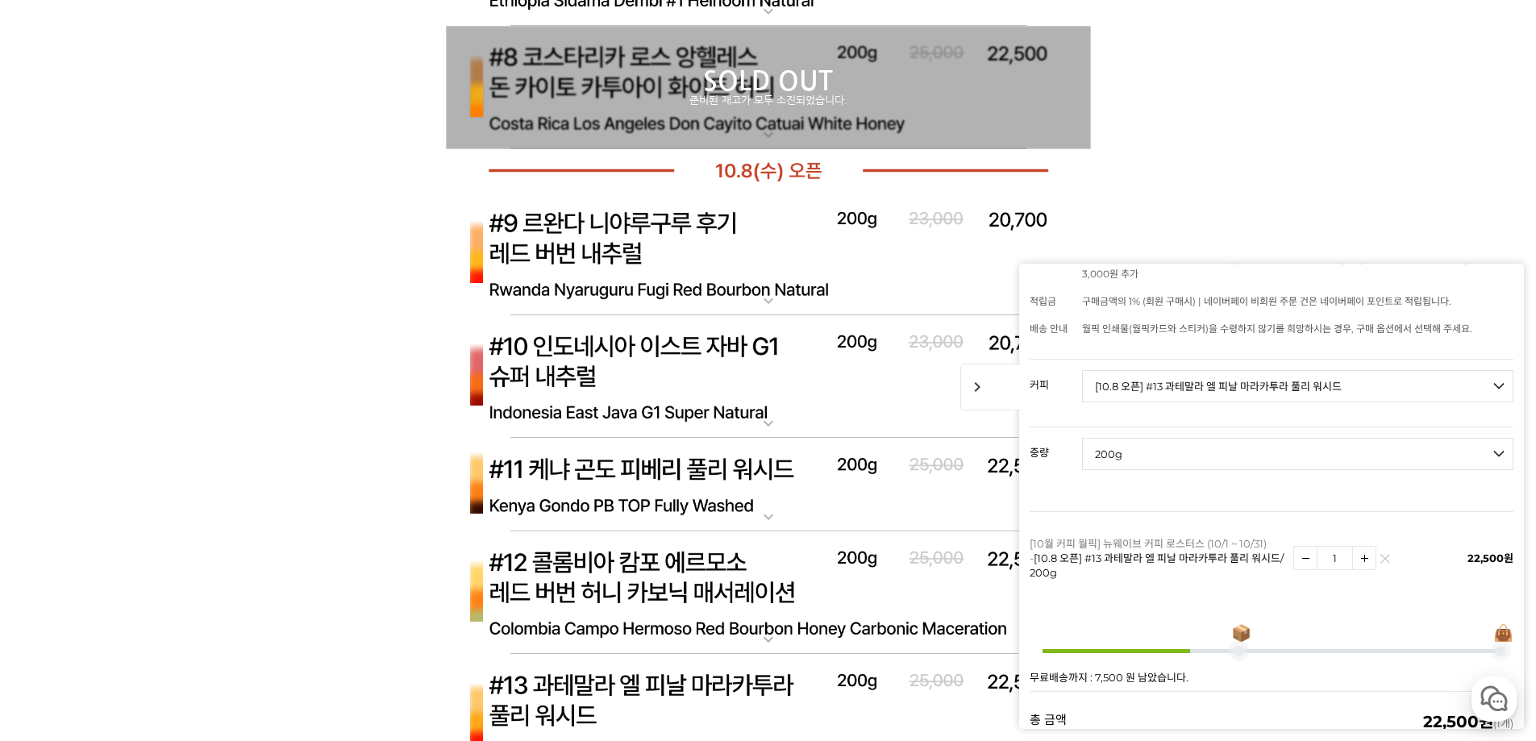
click at [725, 352] on img at bounding box center [768, 377] width 645 height 124
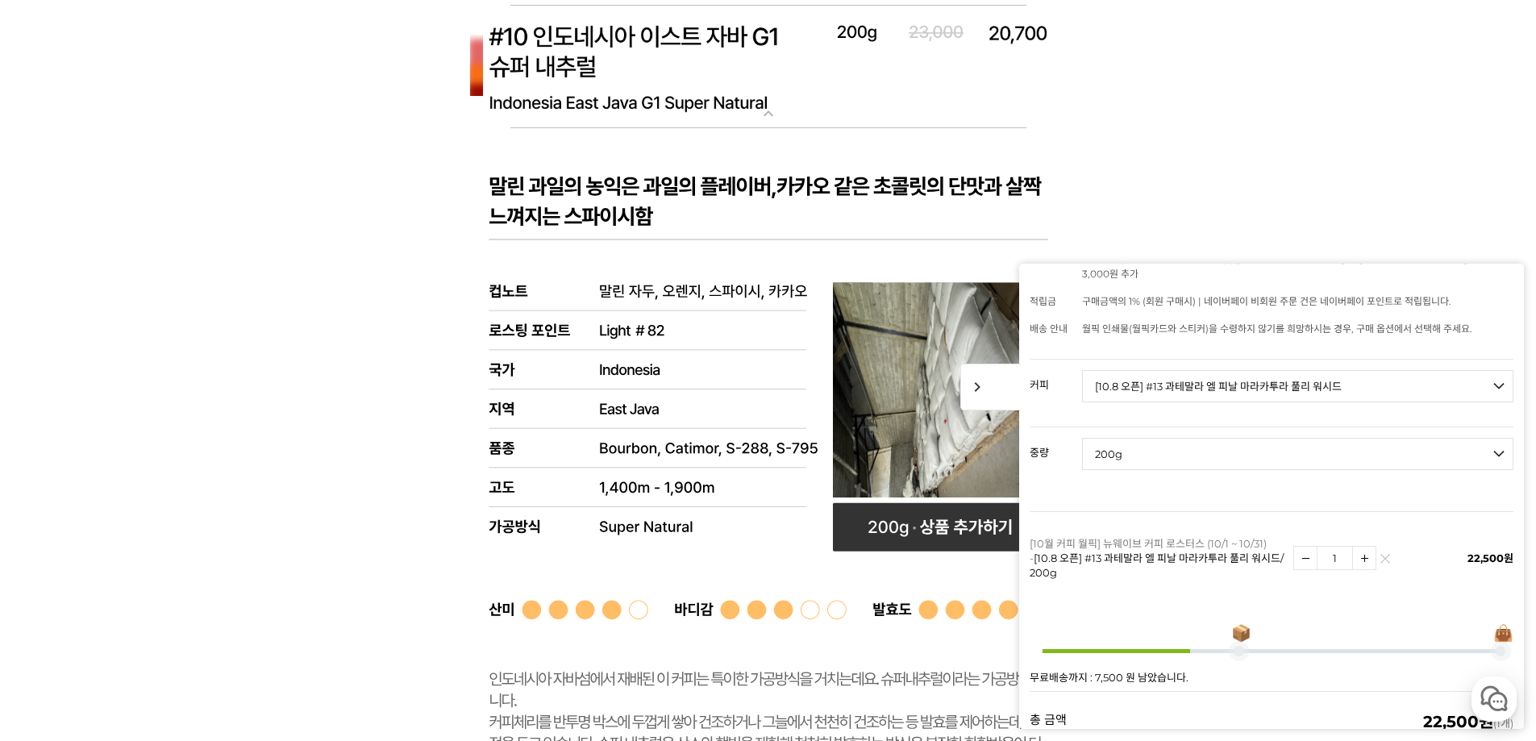
scroll to position [3504, 0]
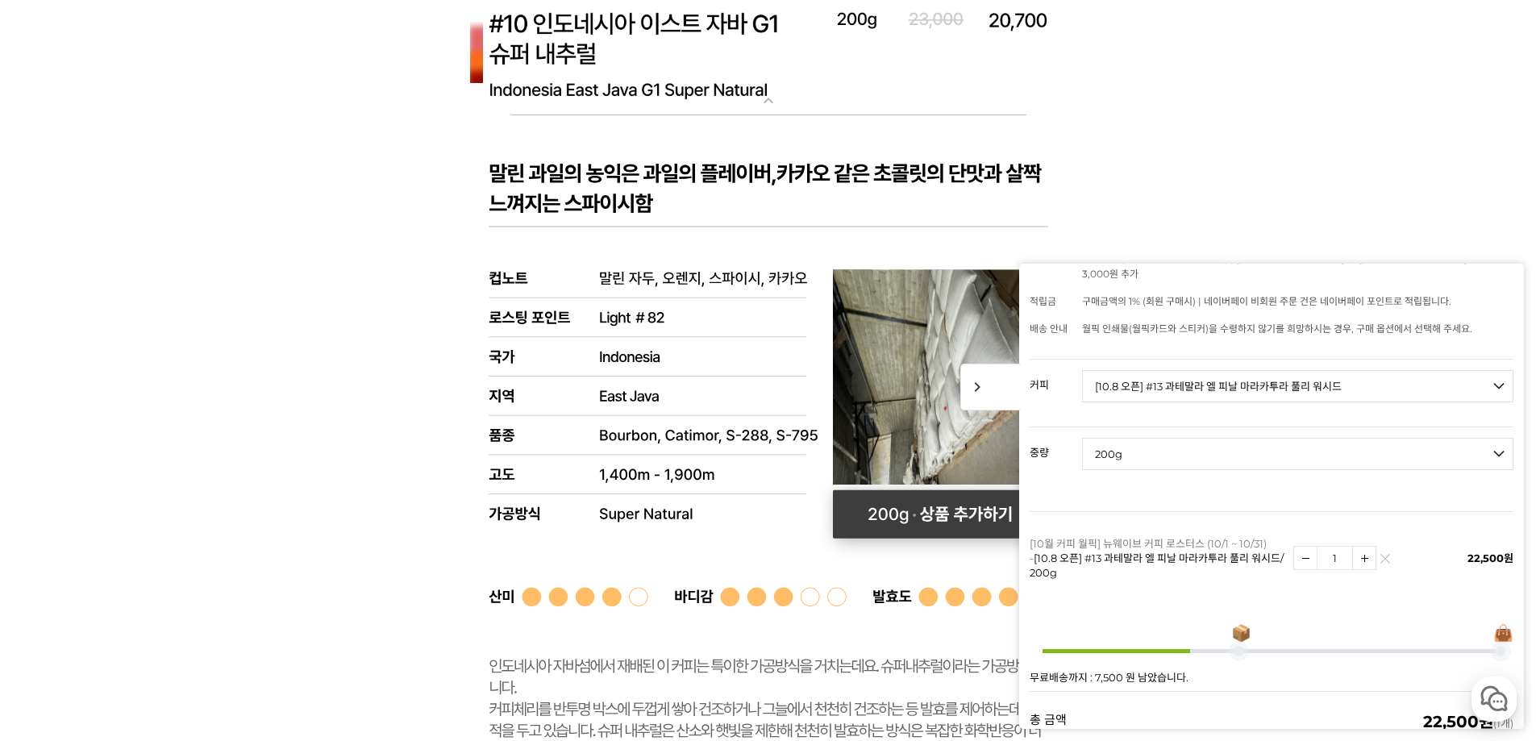
click at [886, 500] on rect at bounding box center [940, 514] width 215 height 48
select select "[10.8 오픈] #10 인도네시아 이스트 자바 G1 슈퍼 내추럴"
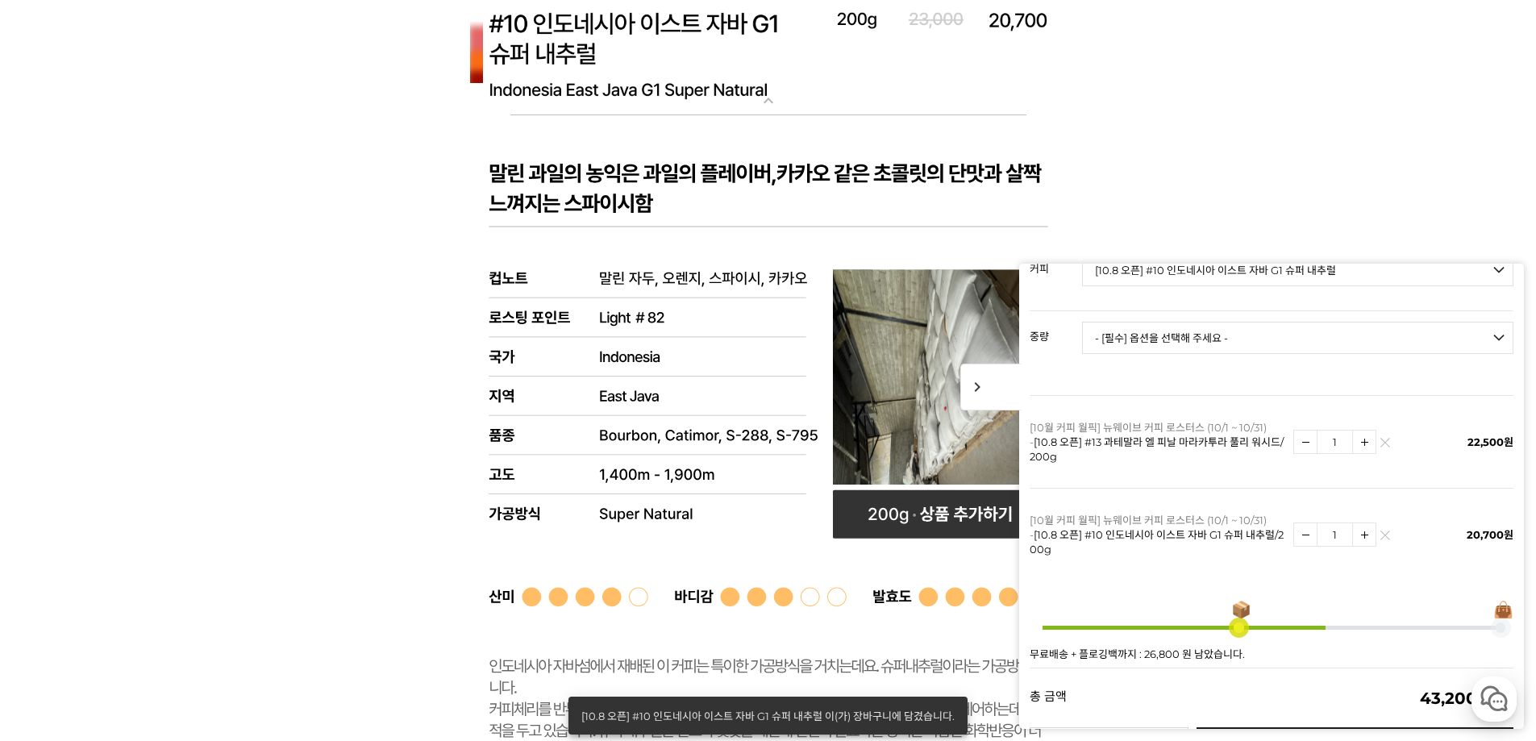
scroll to position [360, 0]
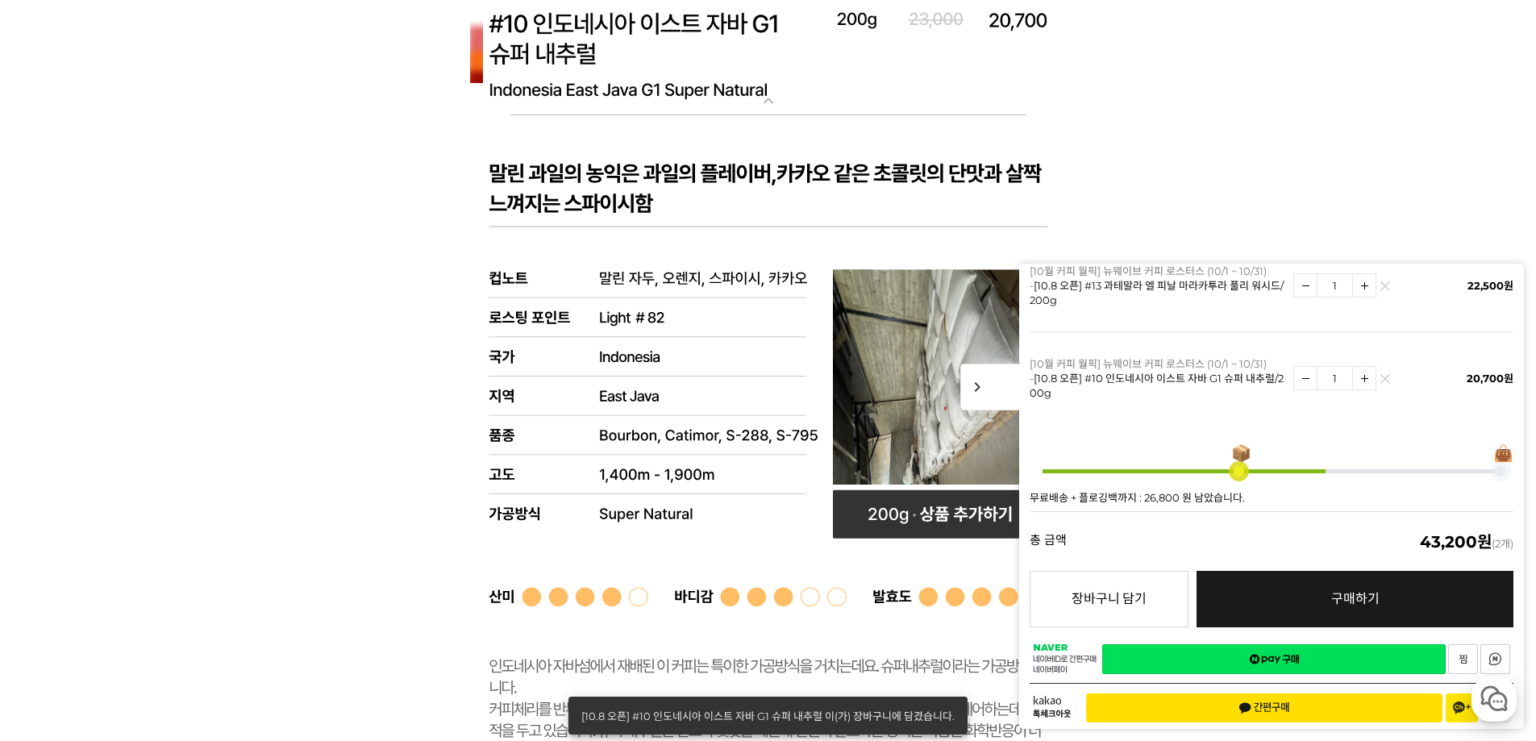
click at [1320, 644] on link "네이버페이 구매하기" at bounding box center [1274, 659] width 344 height 30
